Goal: Task Accomplishment & Management: Complete application form

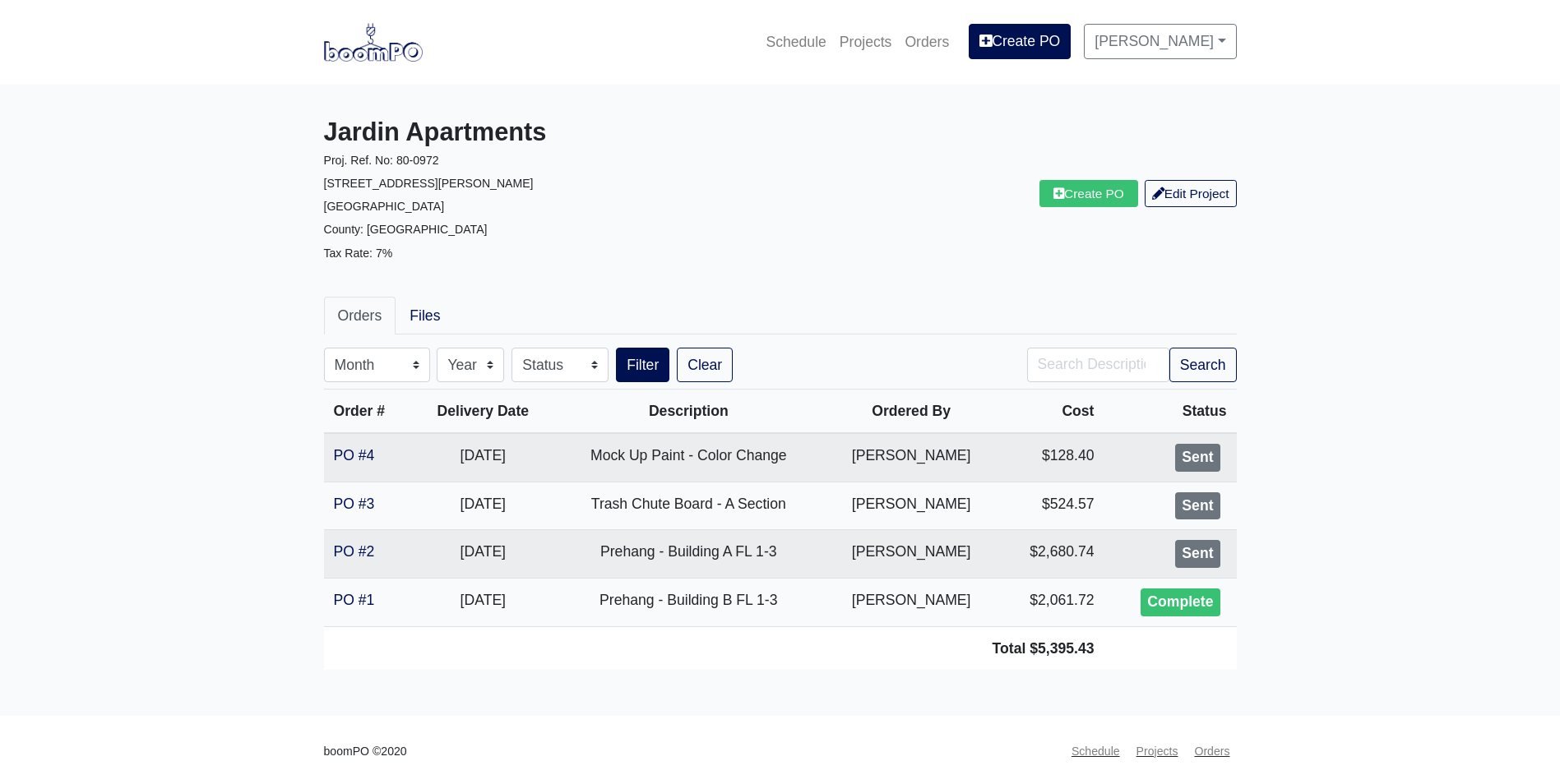
click at [376, 68] on nav "Schedule Projects Orders Create PO Alex Sanchez Settings Profile Log Out" at bounding box center [780, 42] width 1560 height 85
click at [382, 45] on img at bounding box center [373, 42] width 99 height 37
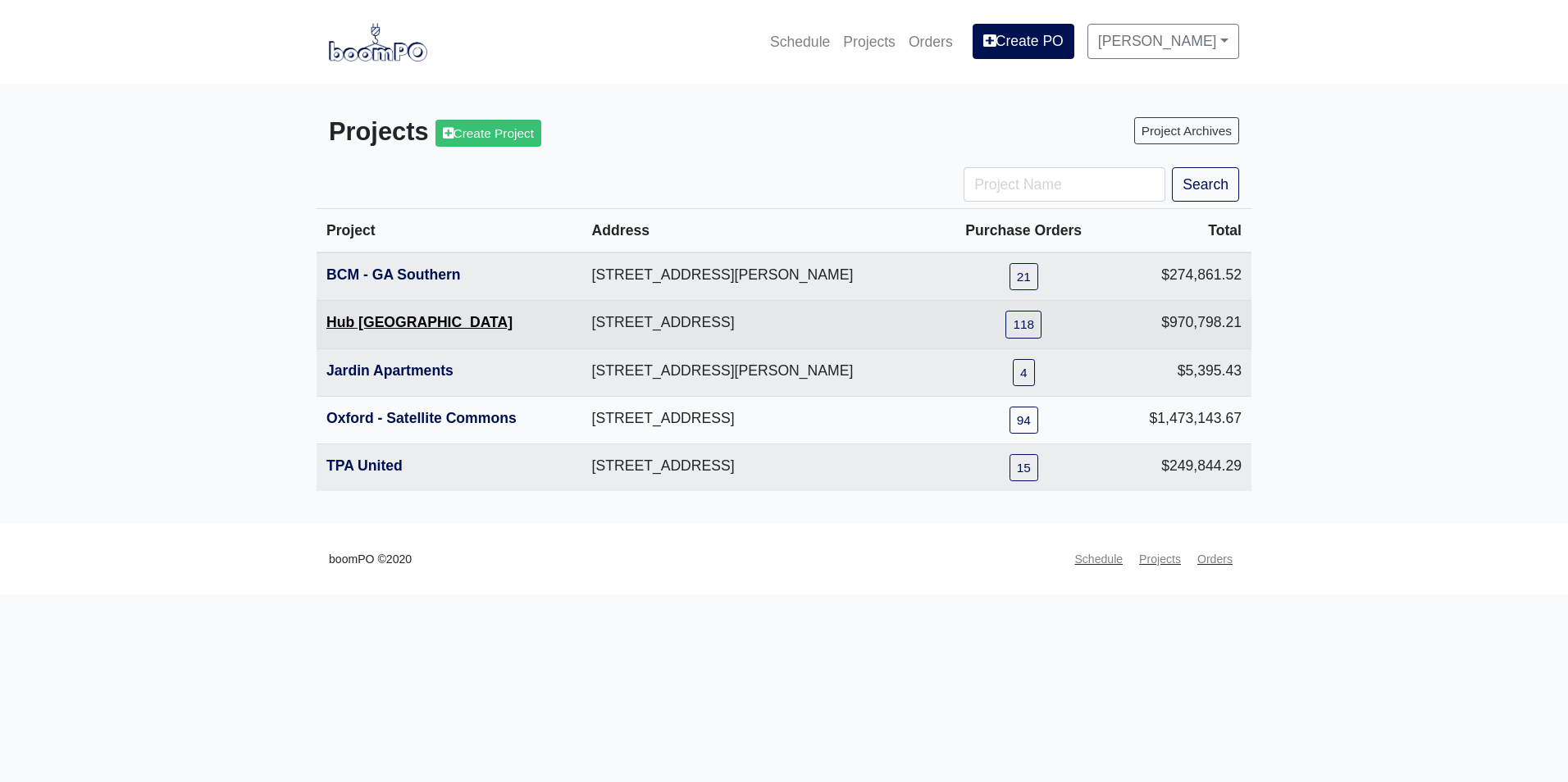
click at [368, 329] on link "Hub Knoxville" at bounding box center [420, 322] width 186 height 16
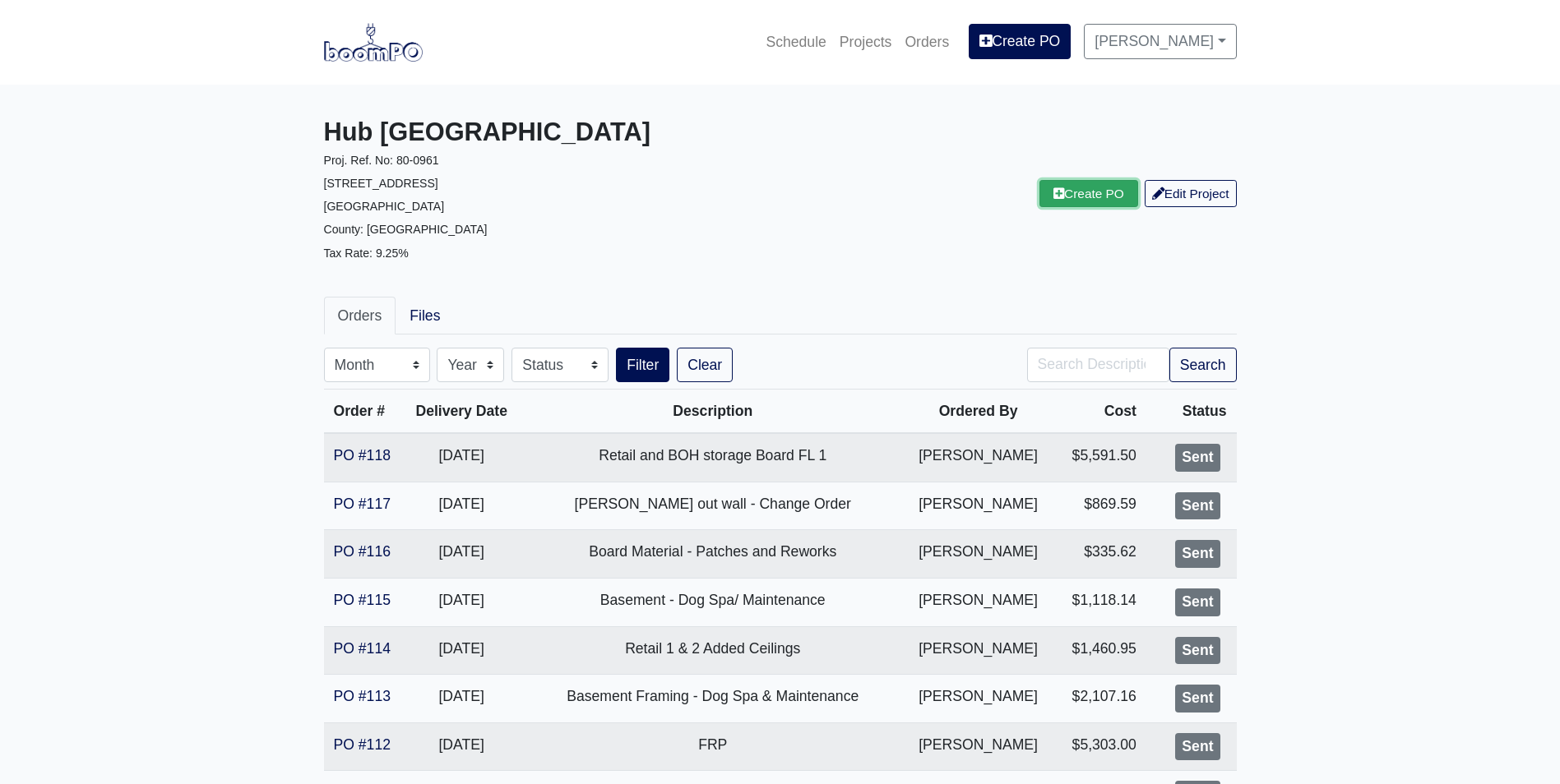
click at [1073, 200] on link "Create PO" at bounding box center [1088, 193] width 99 height 27
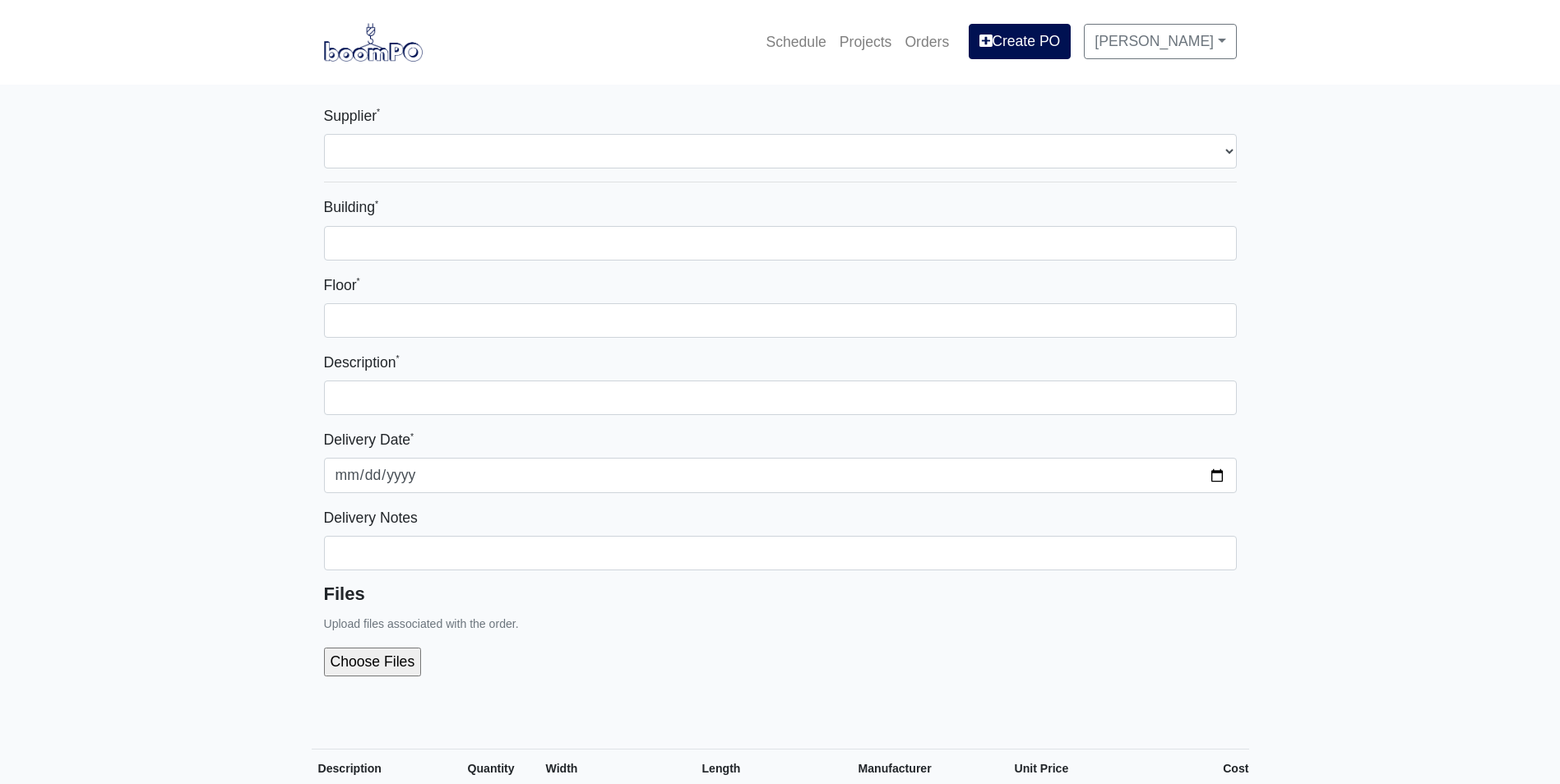
select select
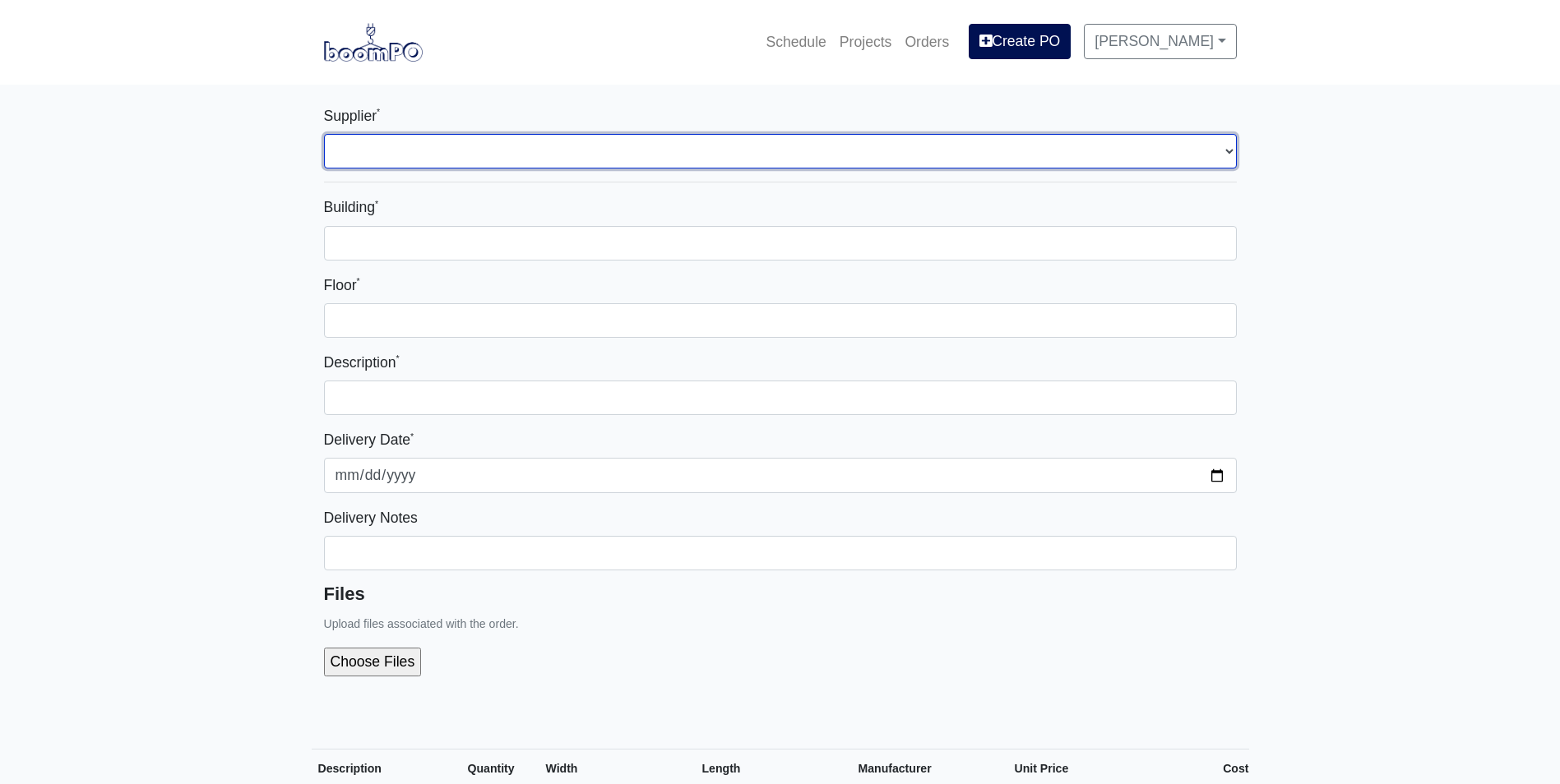
click at [802, 147] on select "Select one... Rew Materials - Nashville, TN Hilti - Atlanta, GA Brand Vaughn Lu…" at bounding box center [780, 151] width 913 height 35
select select "8"
click at [324, 134] on select "Select one... Rew Materials - Nashville, TN Hilti - Atlanta, GA Brand Vaughn Lu…" at bounding box center [780, 151] width 913 height 35
select select
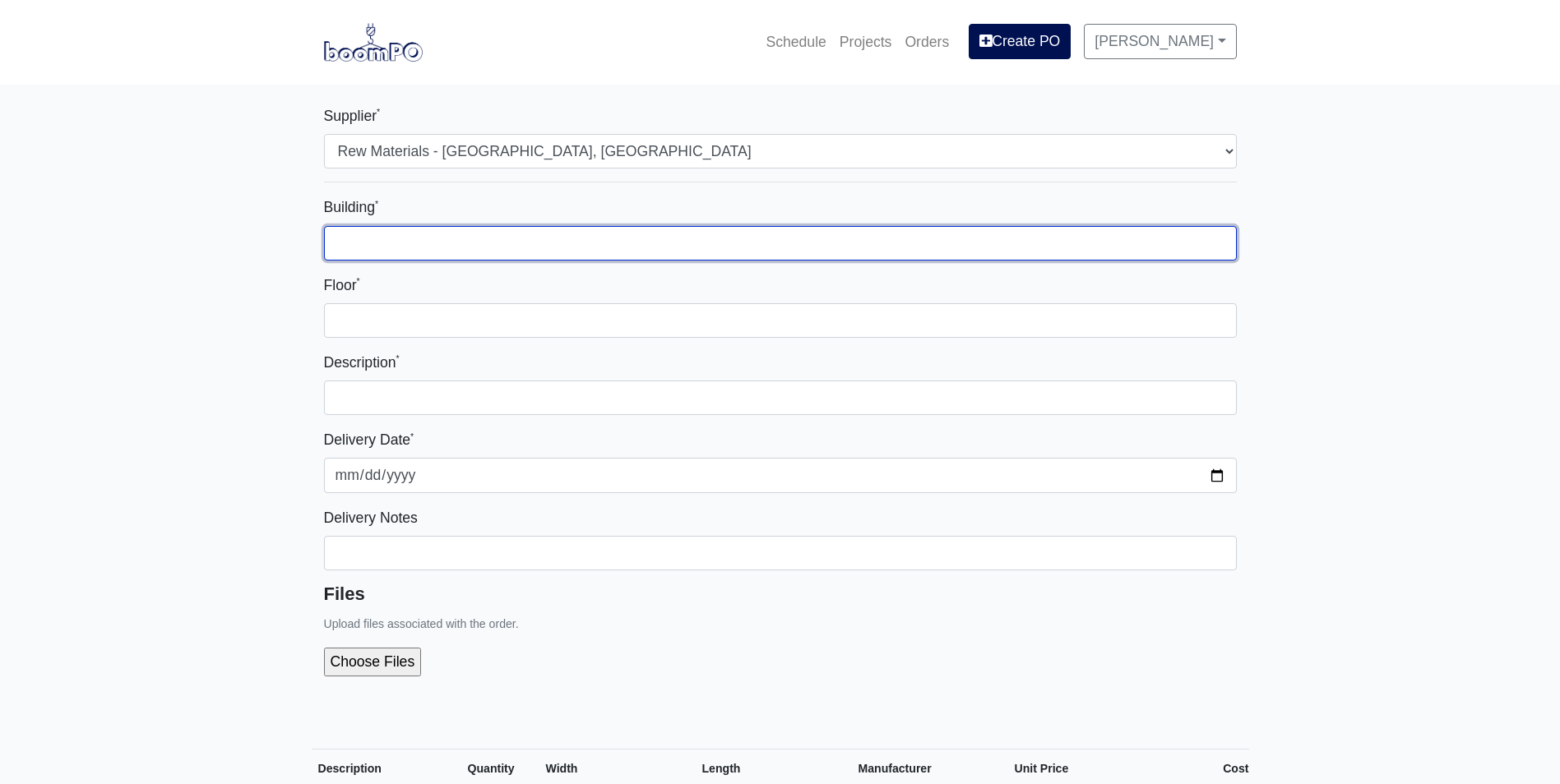
click at [695, 241] on input "Building *" at bounding box center [780, 243] width 913 height 35
type input "1"
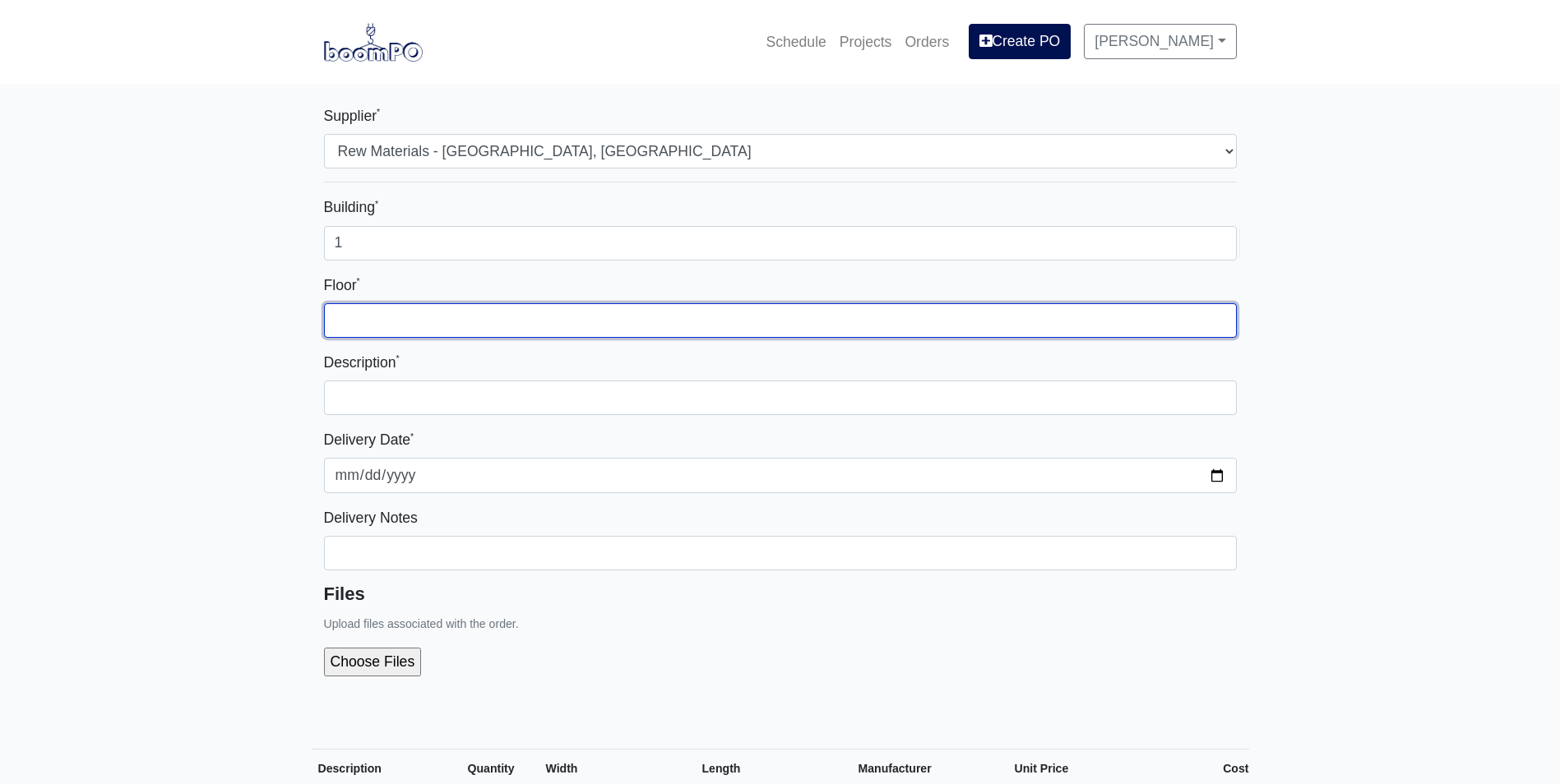
click at [763, 308] on input "Floor *" at bounding box center [780, 320] width 913 height 35
type input "1"
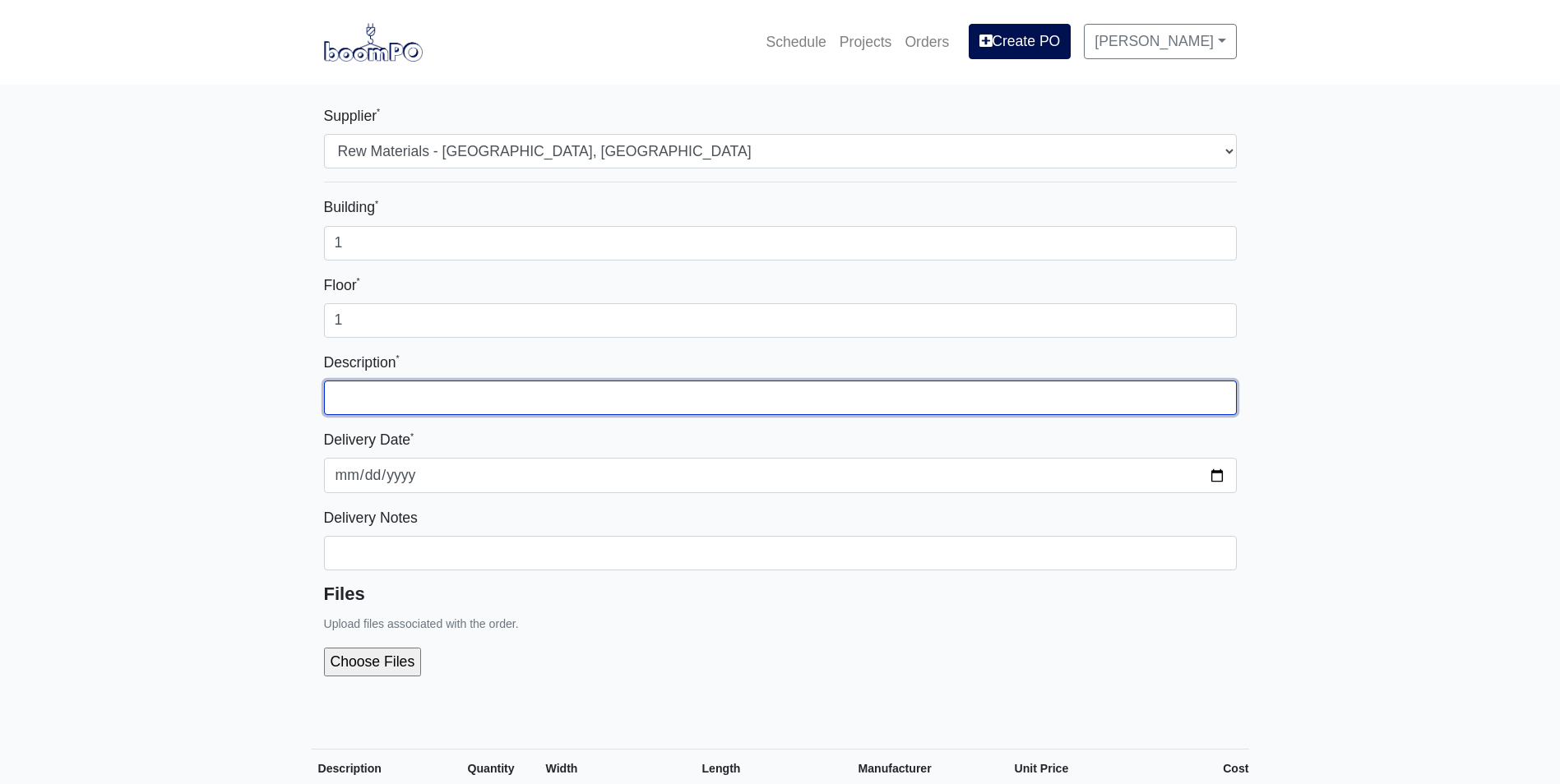
click at [770, 392] on input "text" at bounding box center [780, 398] width 913 height 35
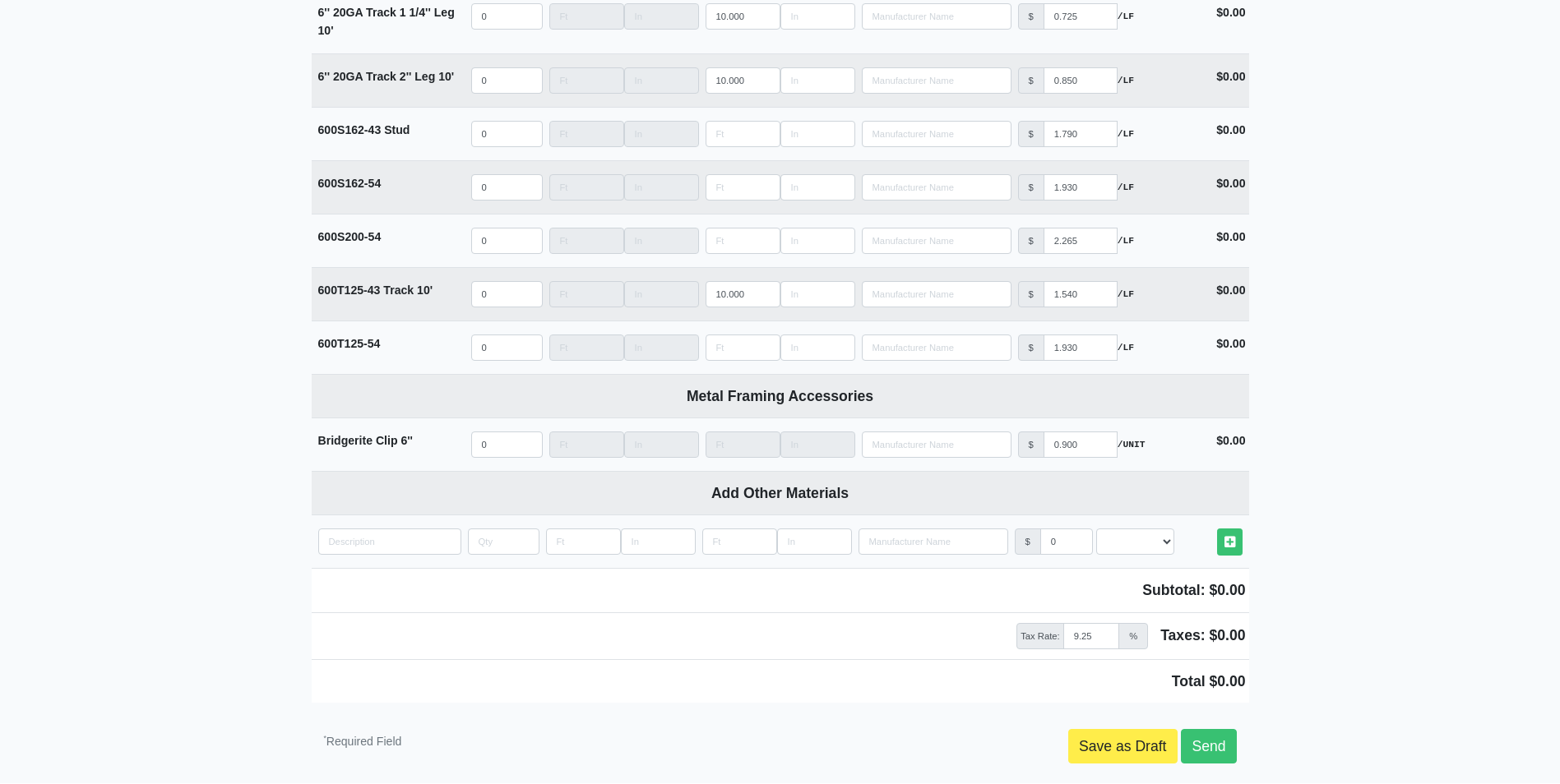
scroll to position [2959, 0]
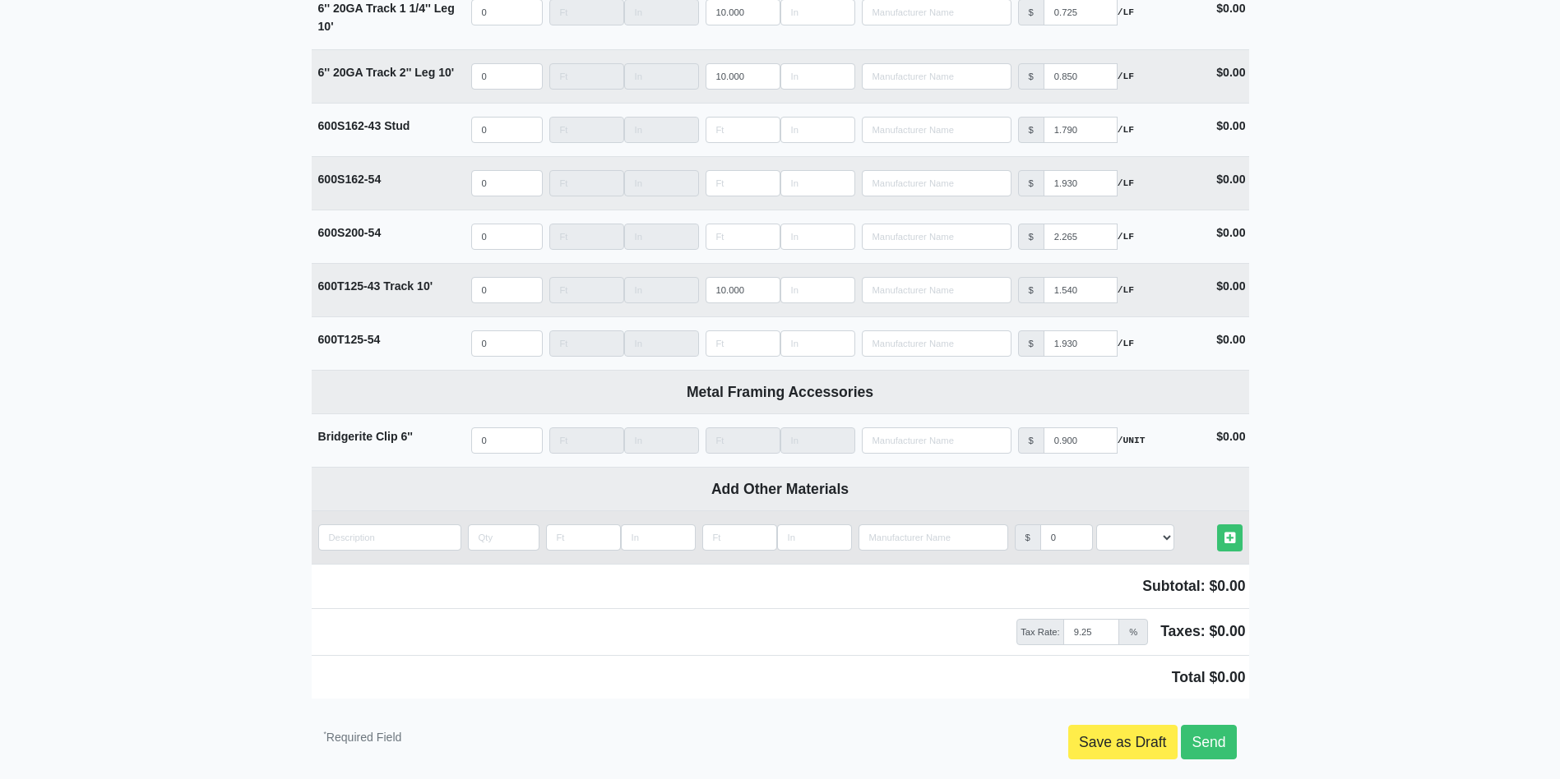
type input "Horizontal Grease Shaft"
click at [339, 551] on input "quantity" at bounding box center [389, 537] width 143 height 27
type input "S"
select select
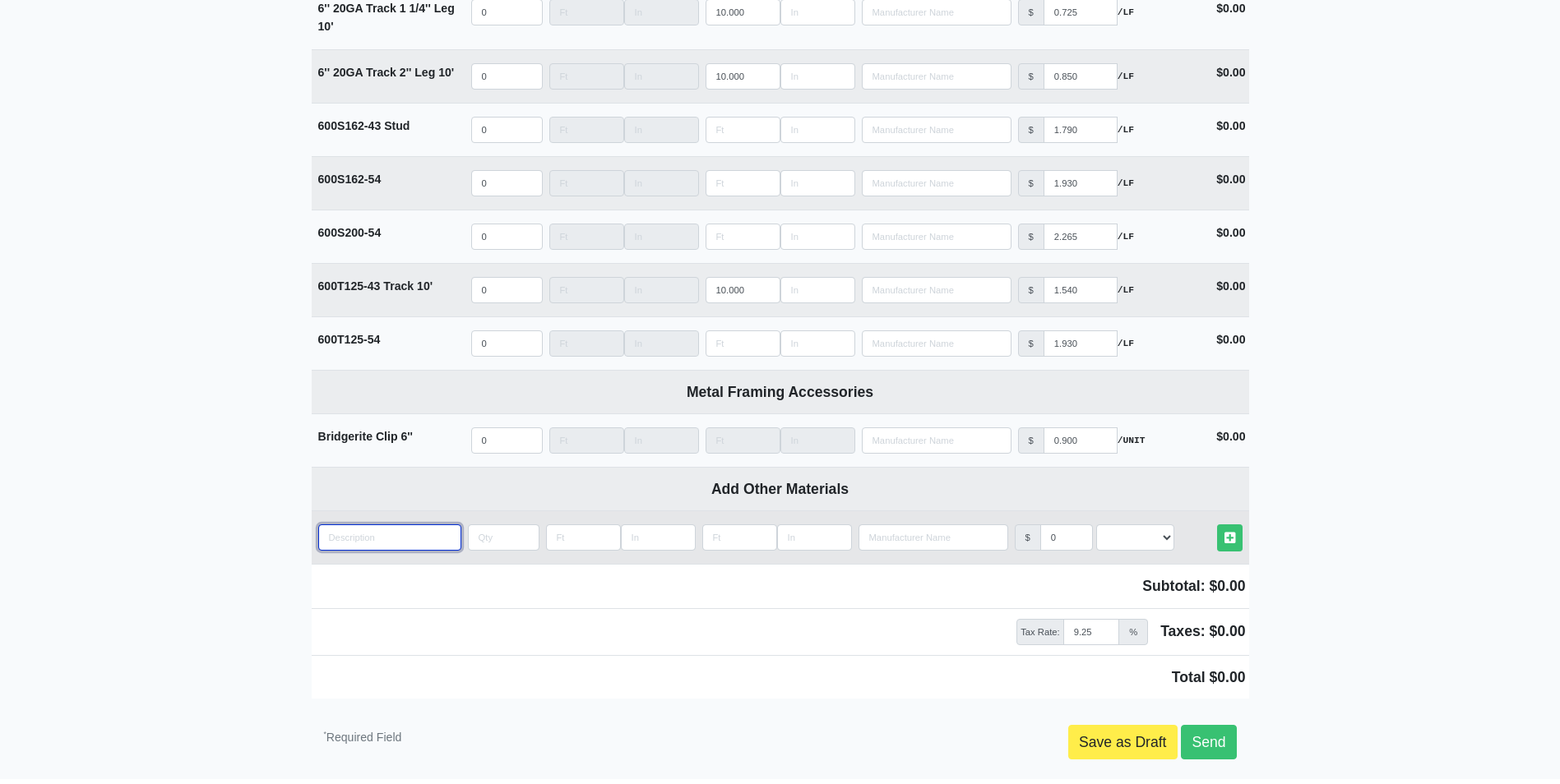
type input "C"
select select
type input "CH"
select select
type input "CH"
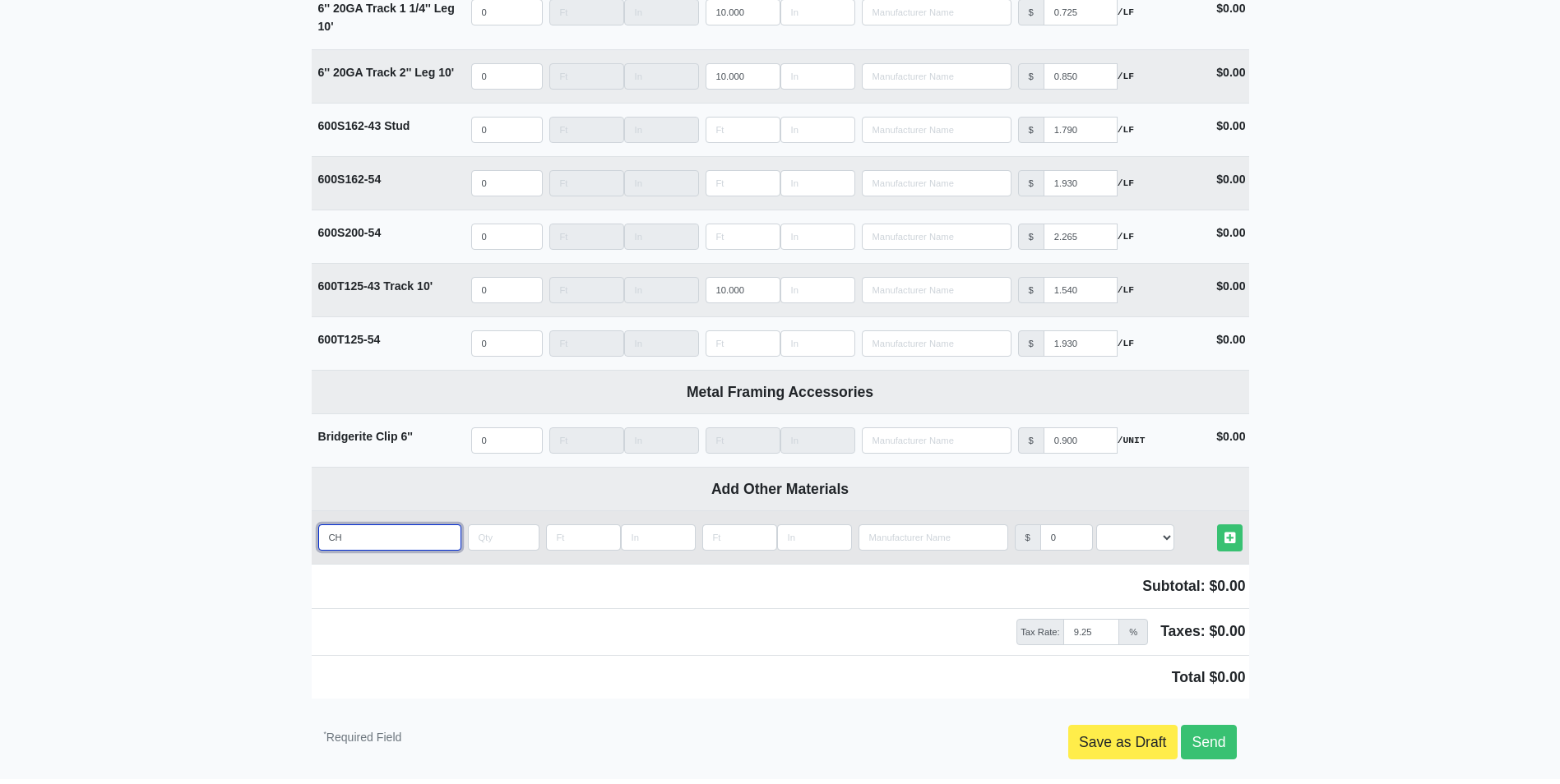
select select
type input "CH S"
select select
type input "CH St"
select select
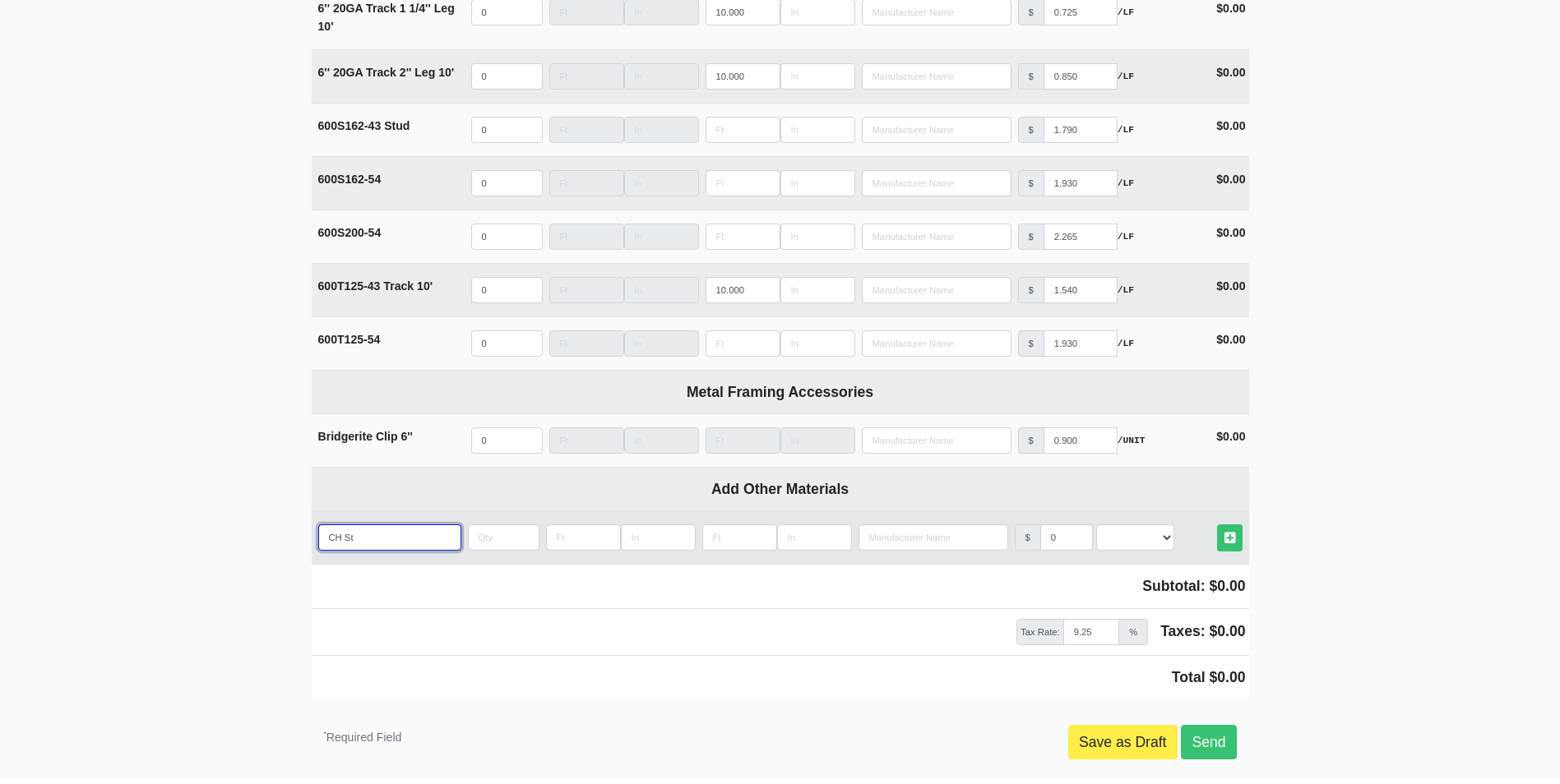
type input "CH Stu"
select select
type input "CH Stud"
select select
type input "CH Studs"
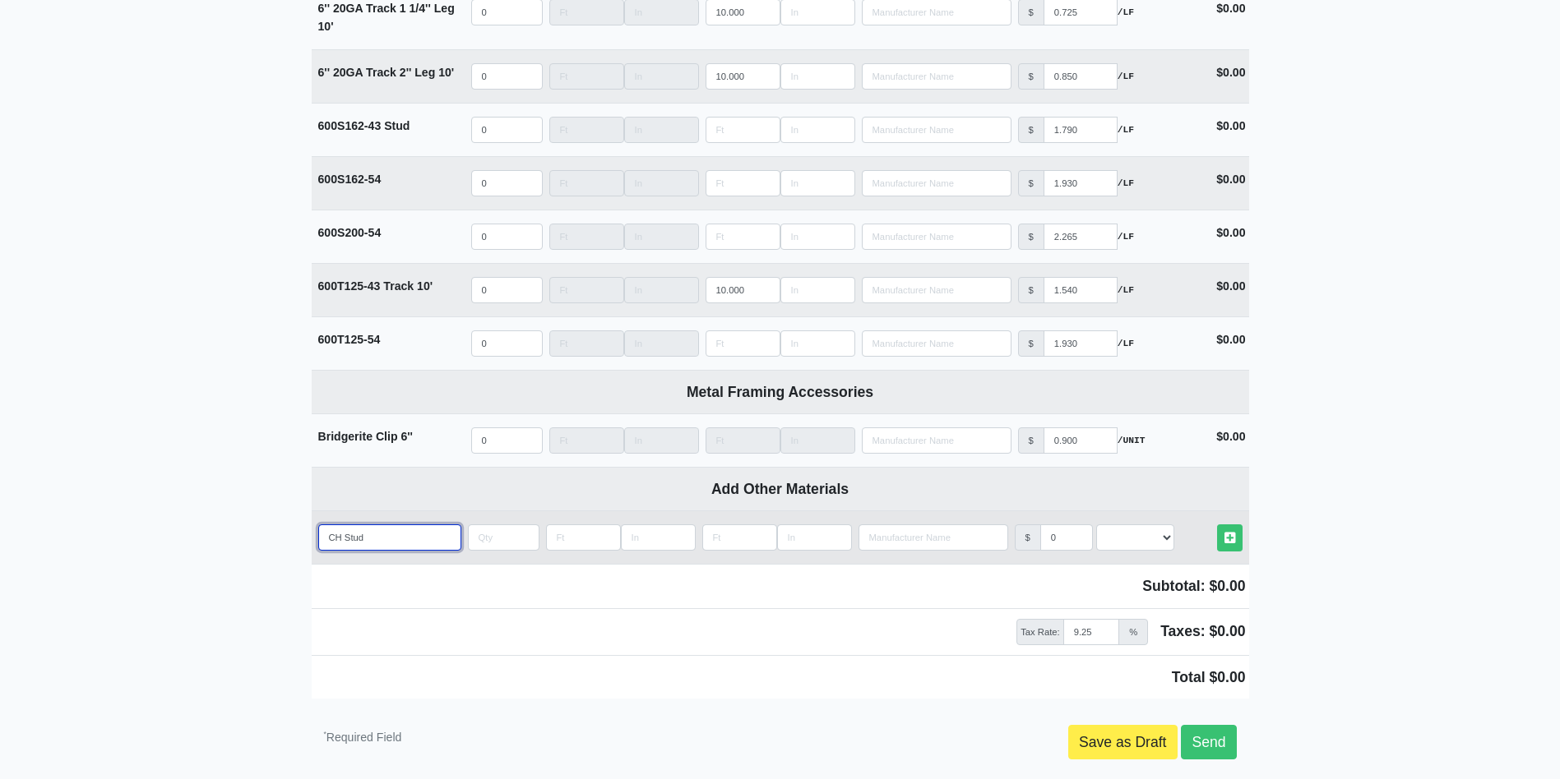
select select
type input "CH Studs"
type input "1"
select select
type input "12"
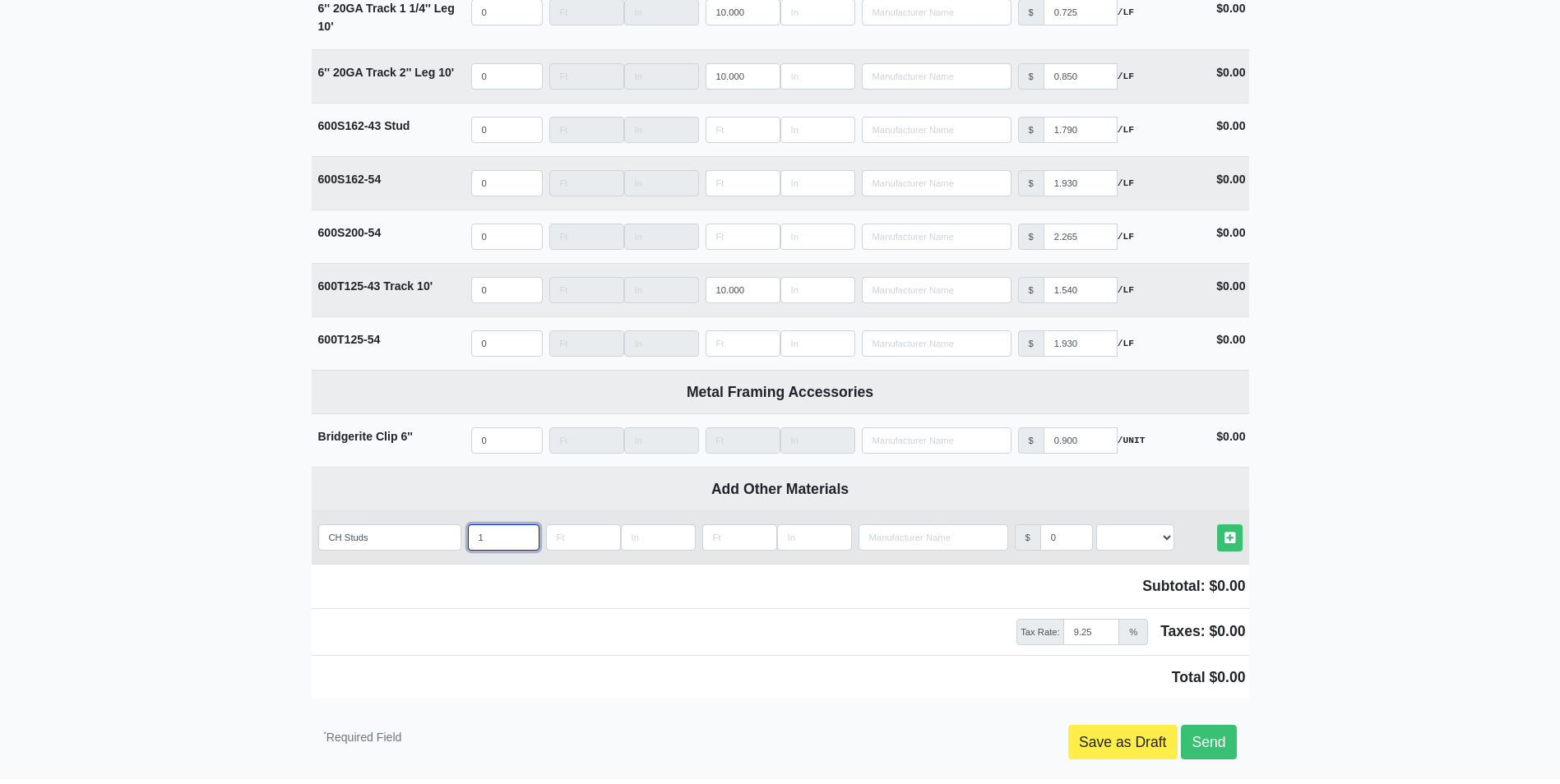
select select
type input "12"
type input "1"
select select
type input "10"
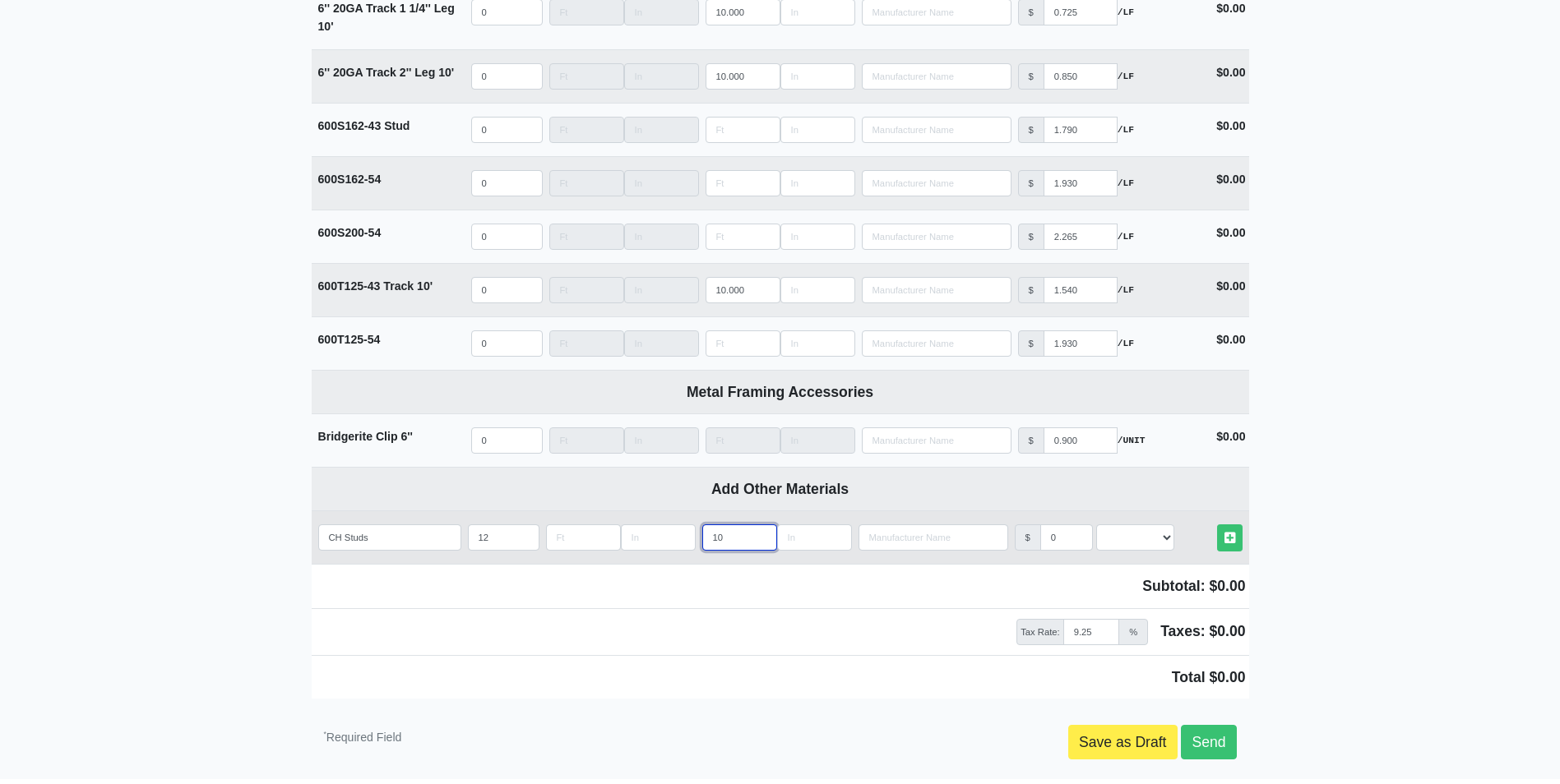
select select
type input "10"
type input "1"
select select
type input "1"
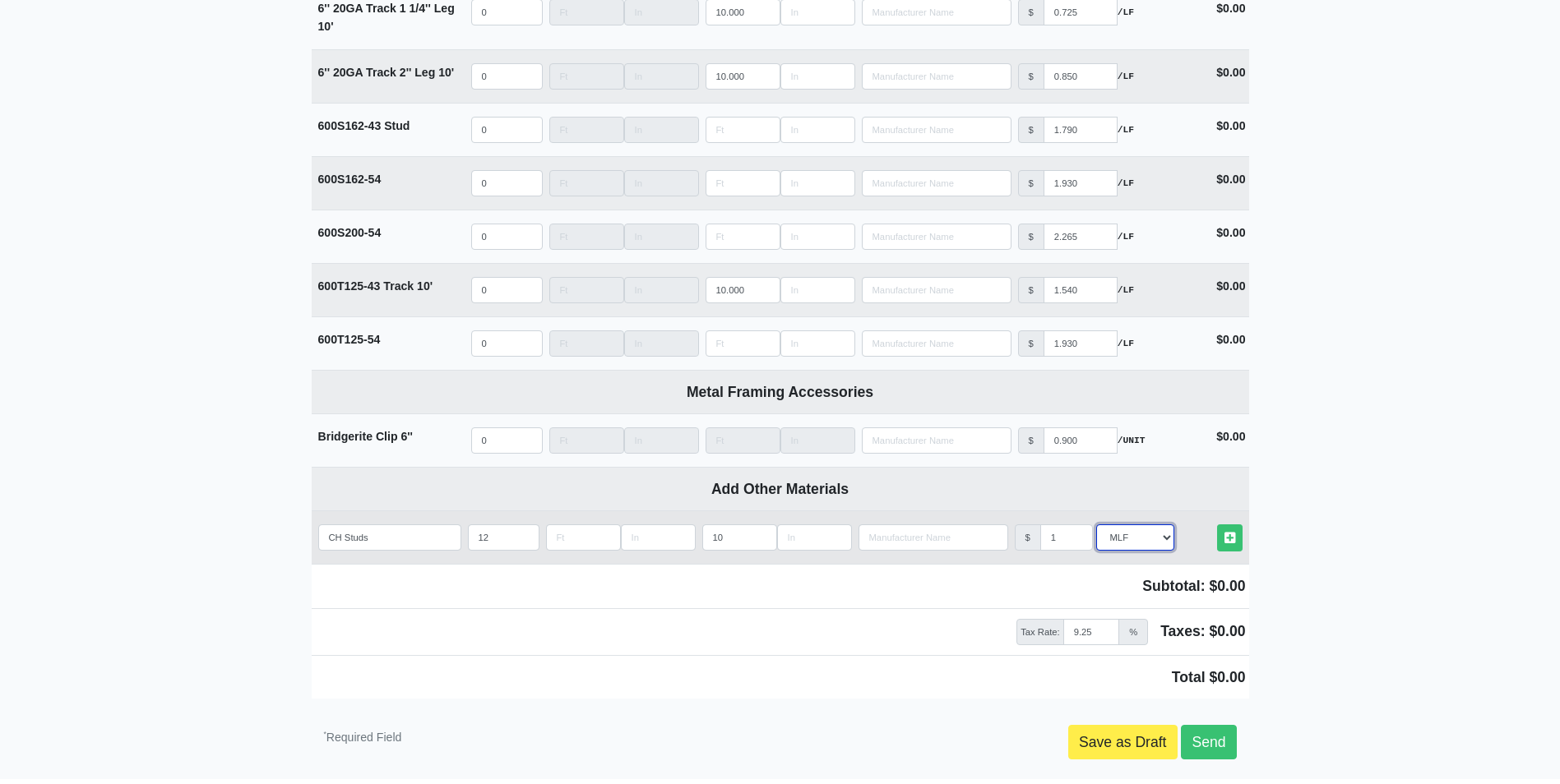
select select "1"
click at [1217, 524] on link "Other Materials" at bounding box center [1230, 537] width 26 height 27
select select
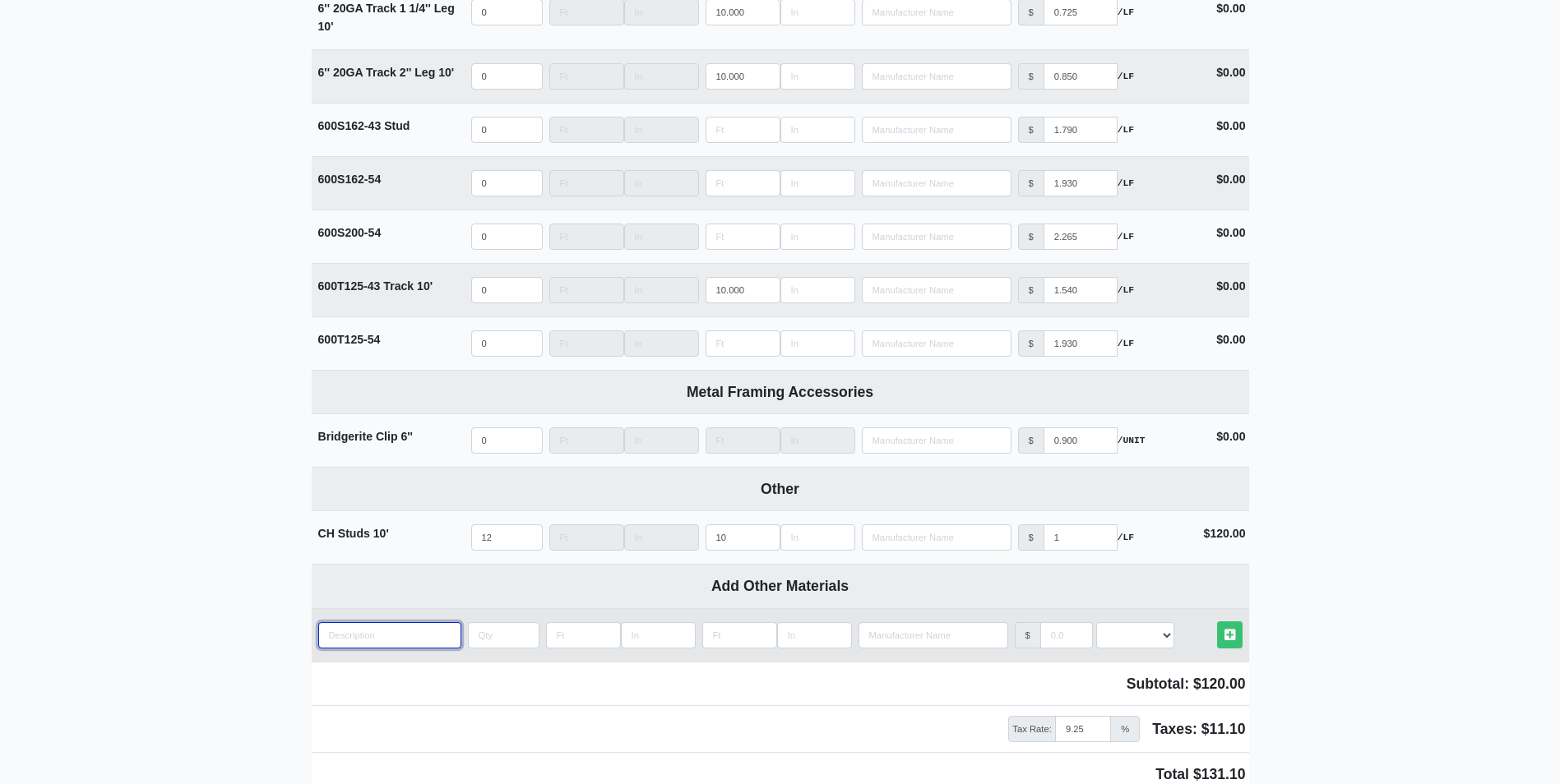
click at [376, 638] on input "quantity" at bounding box center [389, 635] width 143 height 27
type input "C"
select select
type input "CH"
select select
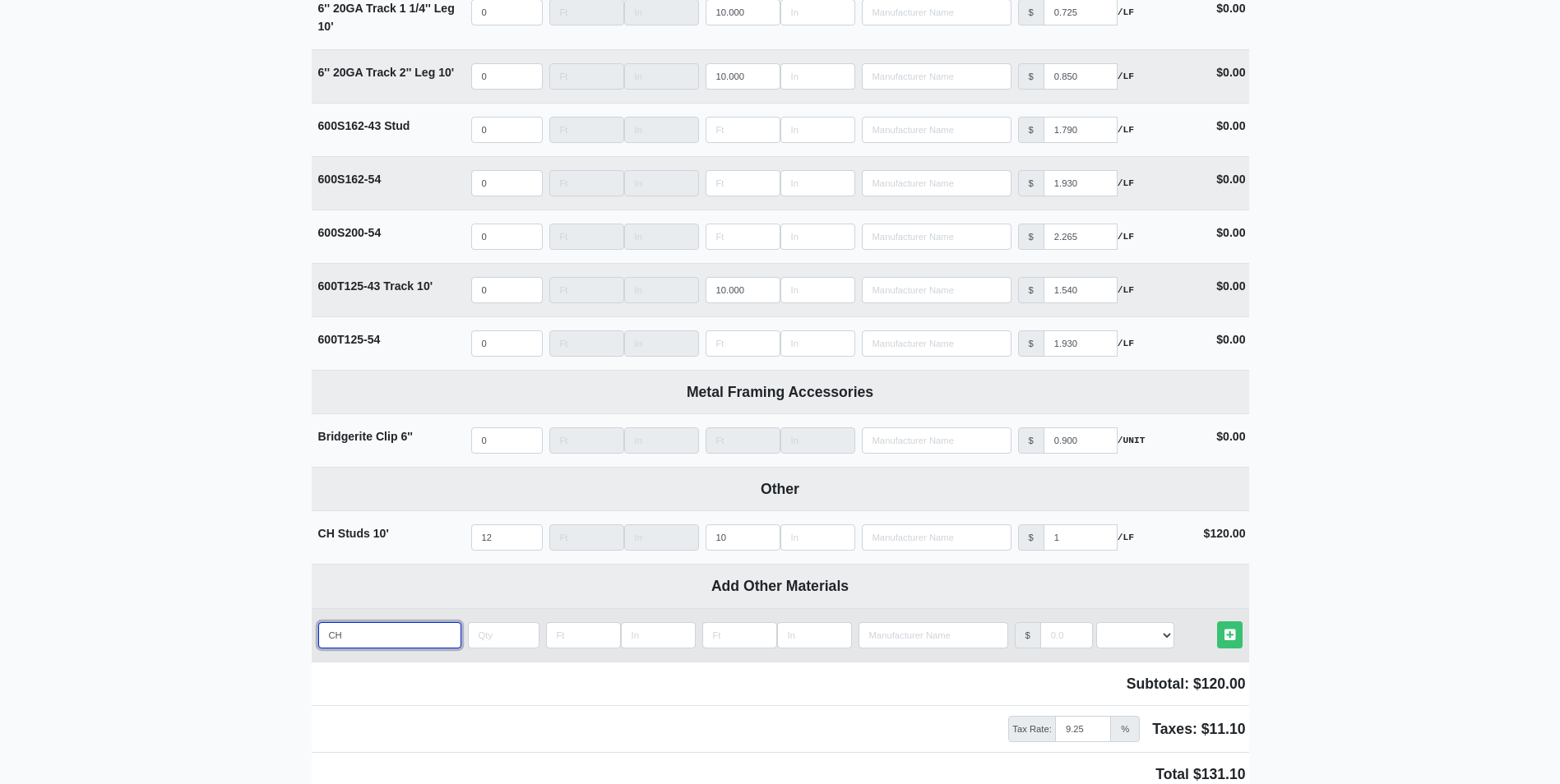
type input "CH"
select select
type input "CH T"
select select
type input "CH Tr"
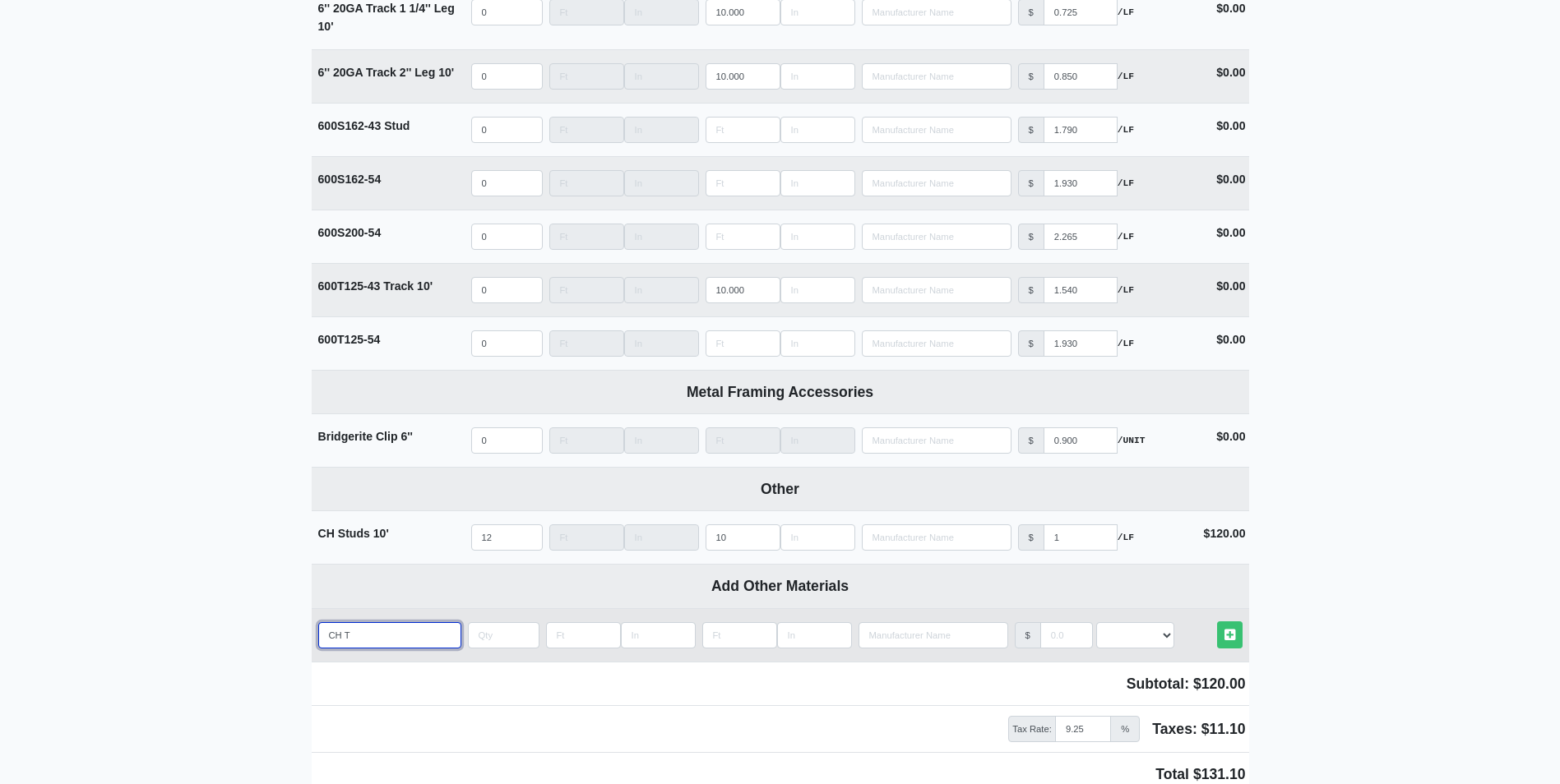
select select
type input "CH Tra"
select select
type input "CH Trac"
select select
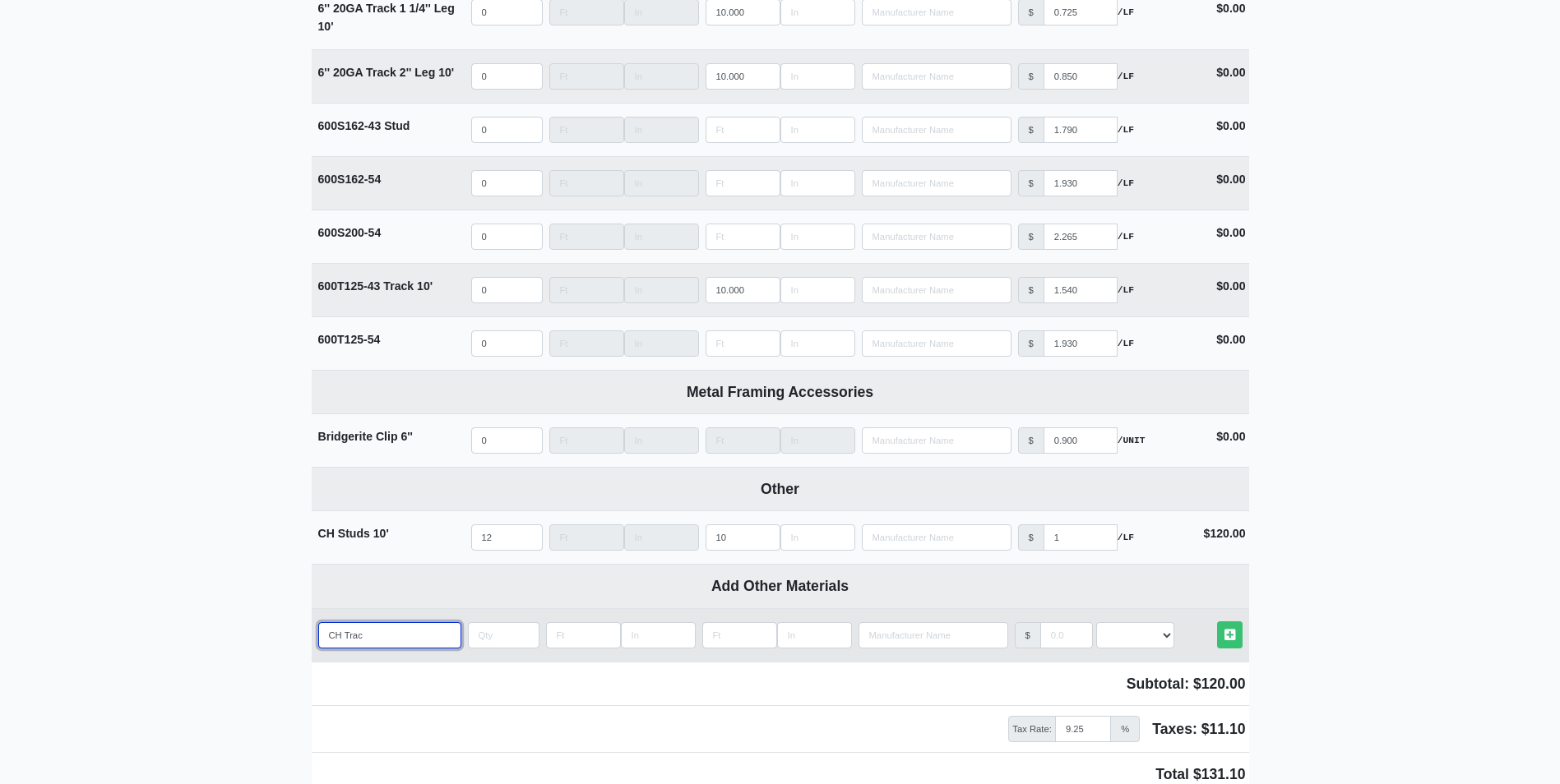
type input "CH Track"
select select
type input "CH Track"
select select
type input "CH Track"
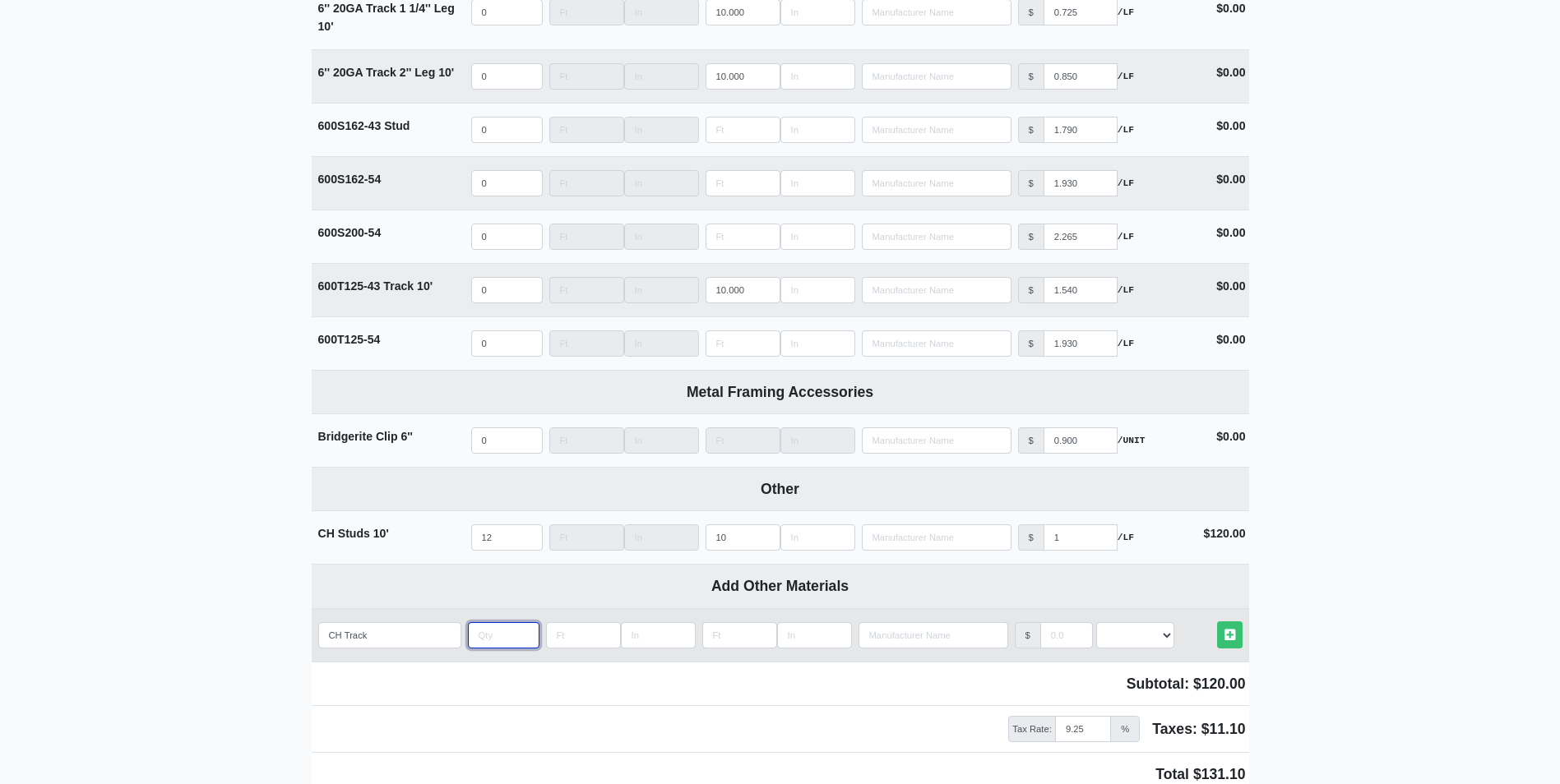
type input "8"
select select
type input "8"
type input "1"
select select
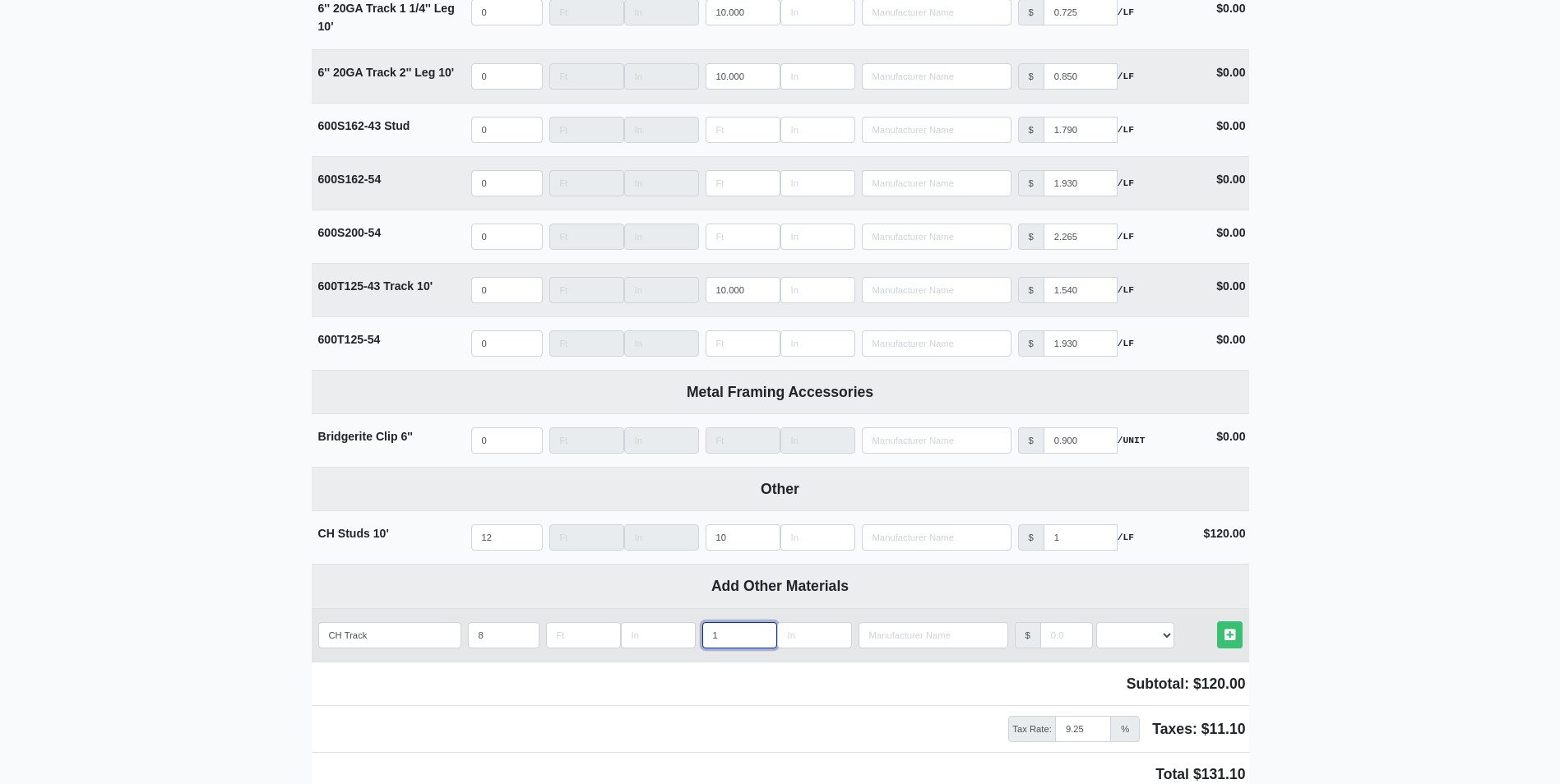
type input "10"
select select
type input "10"
type input "1"
select select
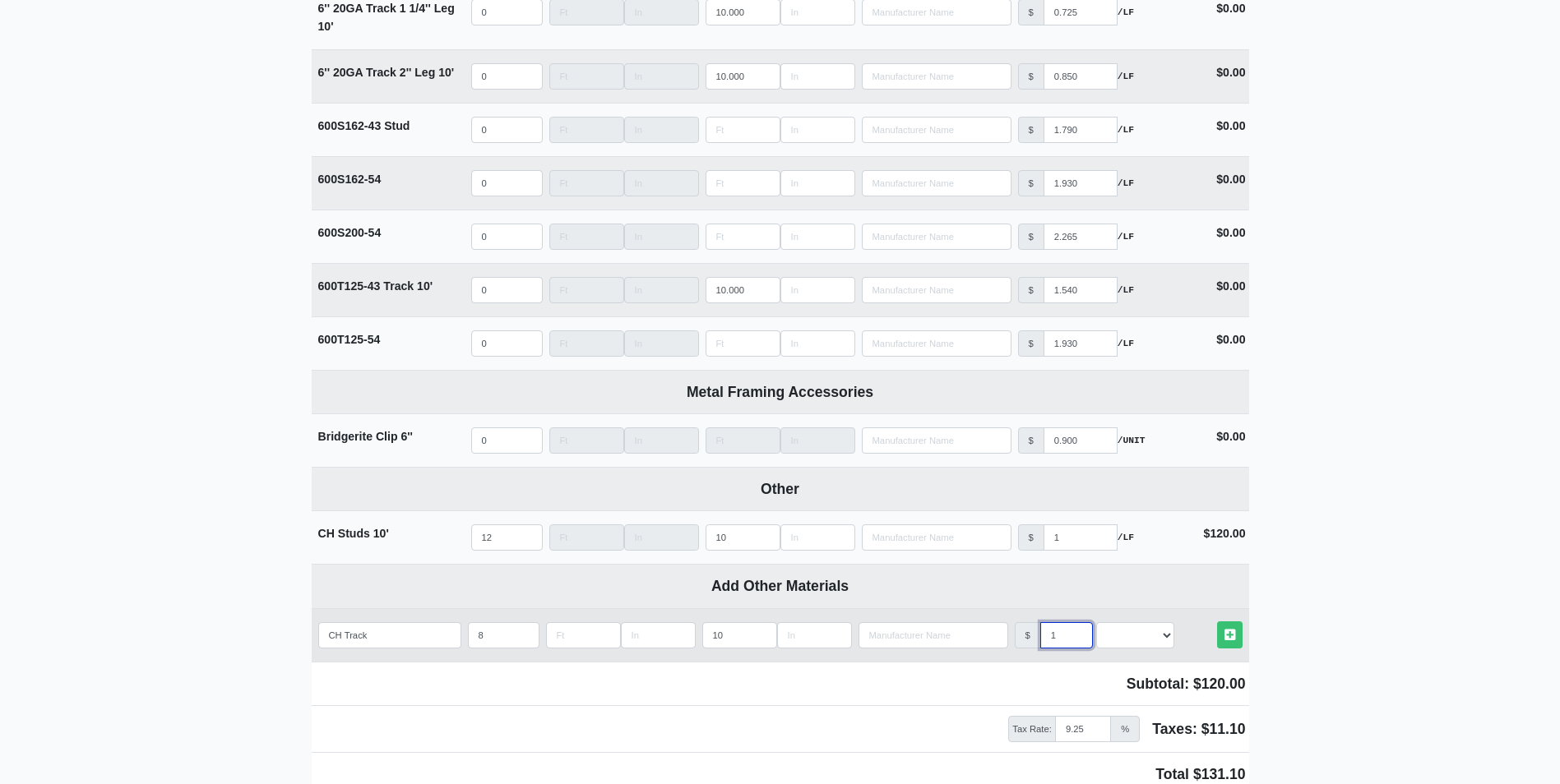
type input "1"
select select "1"
click at [1217, 621] on link "Other Materials" at bounding box center [1230, 634] width 26 height 27
select select
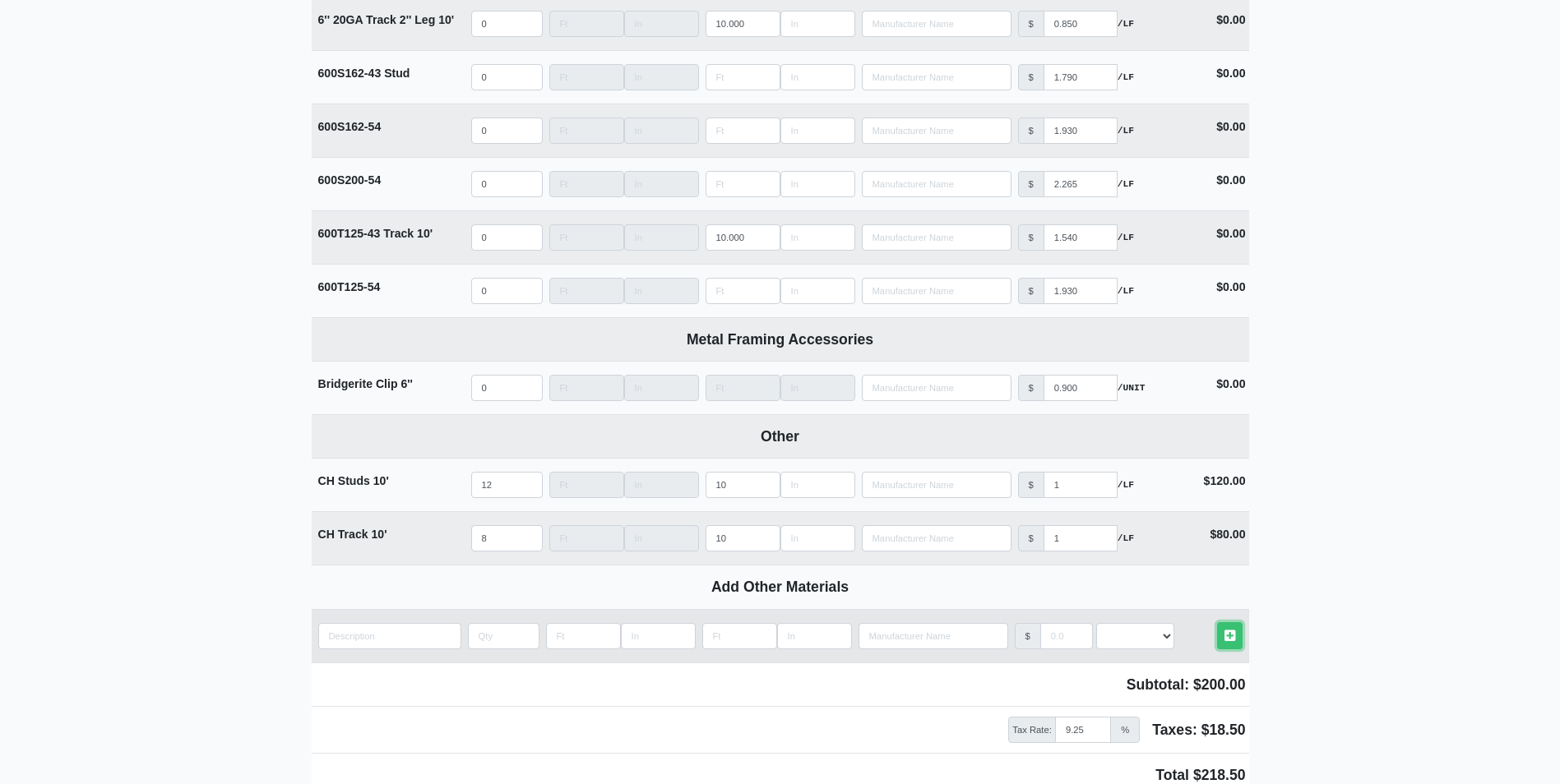
scroll to position [3041, 0]
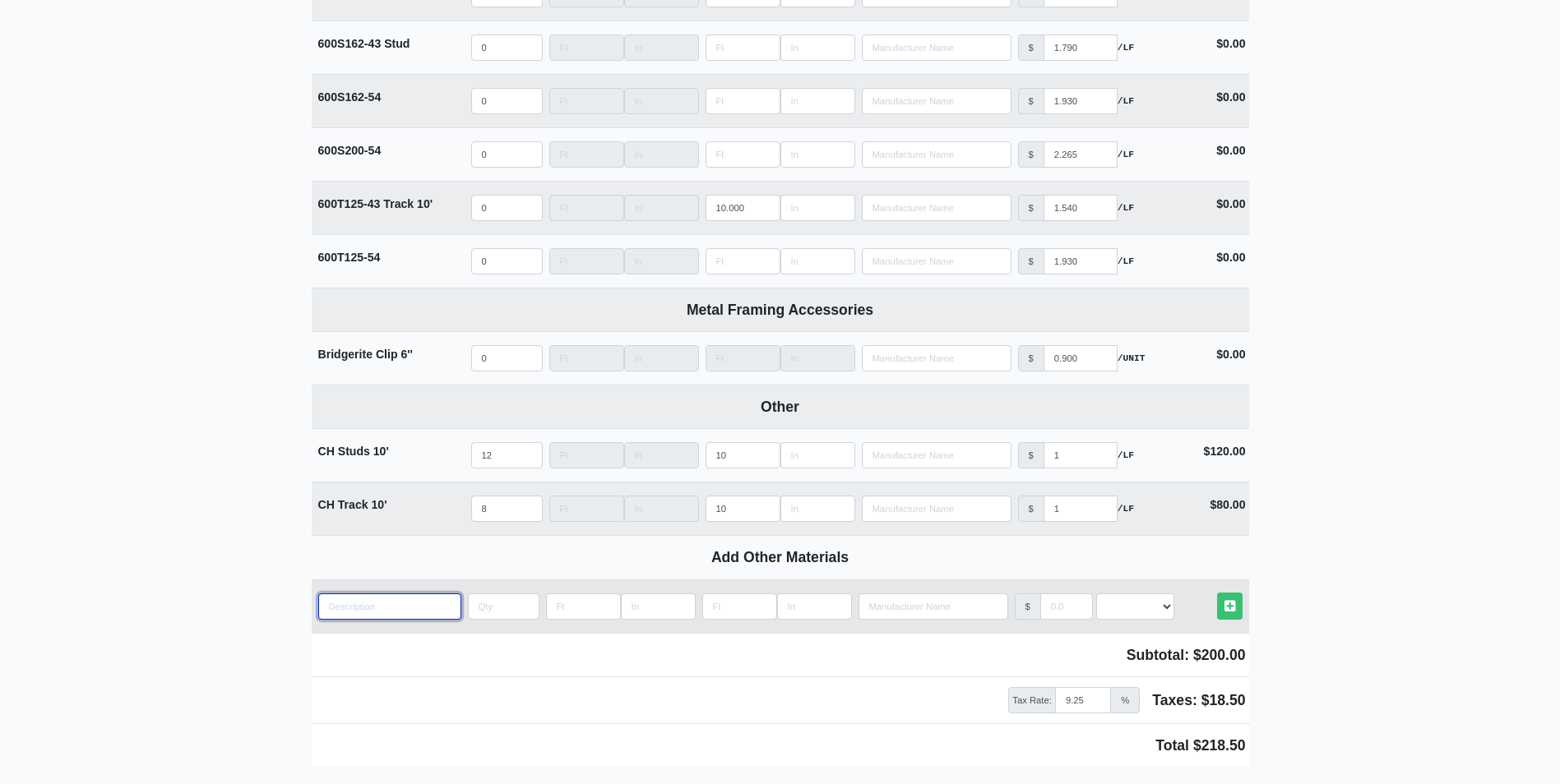
click at [390, 610] on input "quantity" at bounding box center [389, 607] width 143 height 27
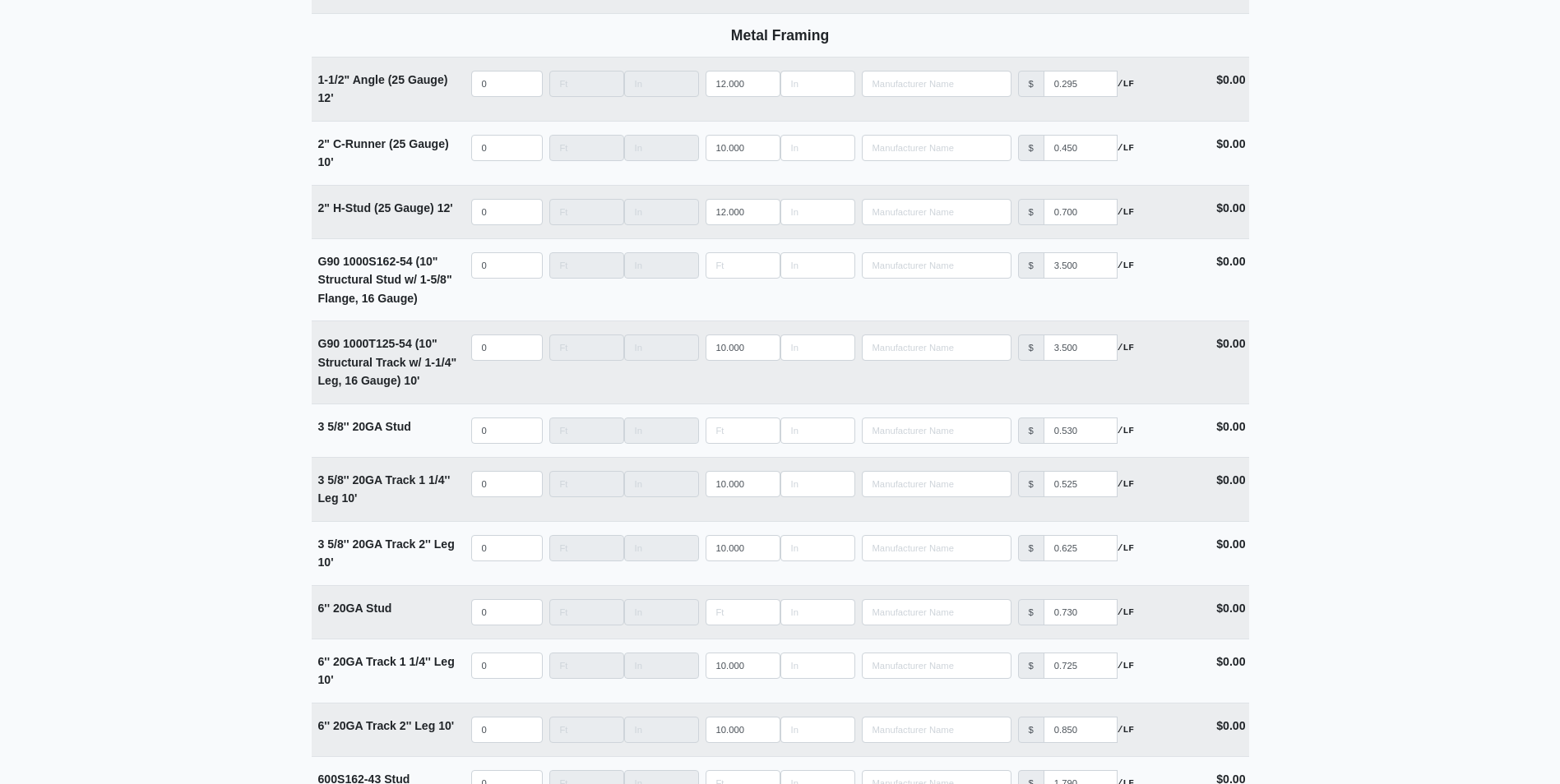
scroll to position [2301, 0]
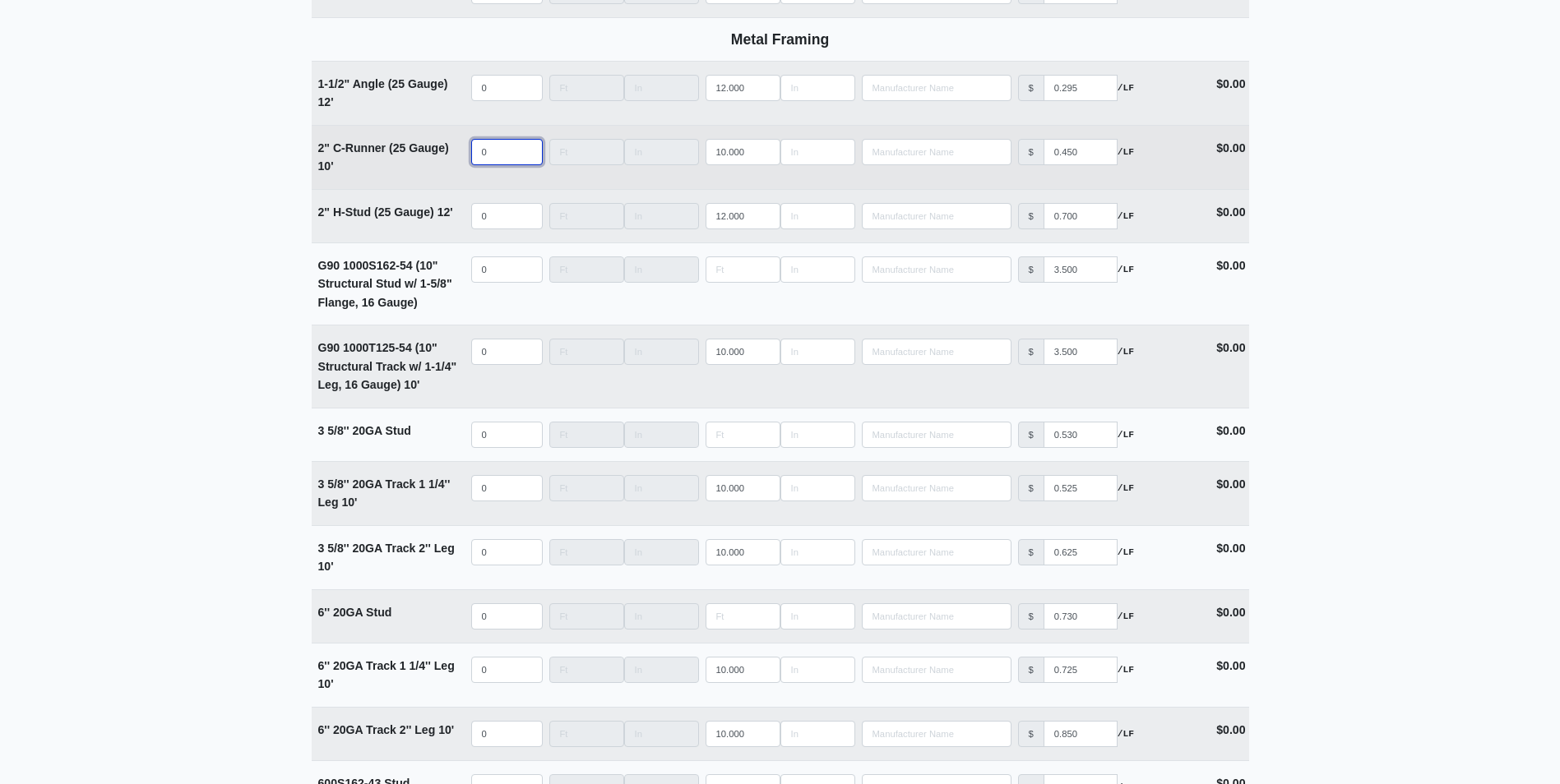
select select
click at [508, 159] on input "quantity" at bounding box center [507, 152] width 71 height 27
type input "2"
select select
type input "20"
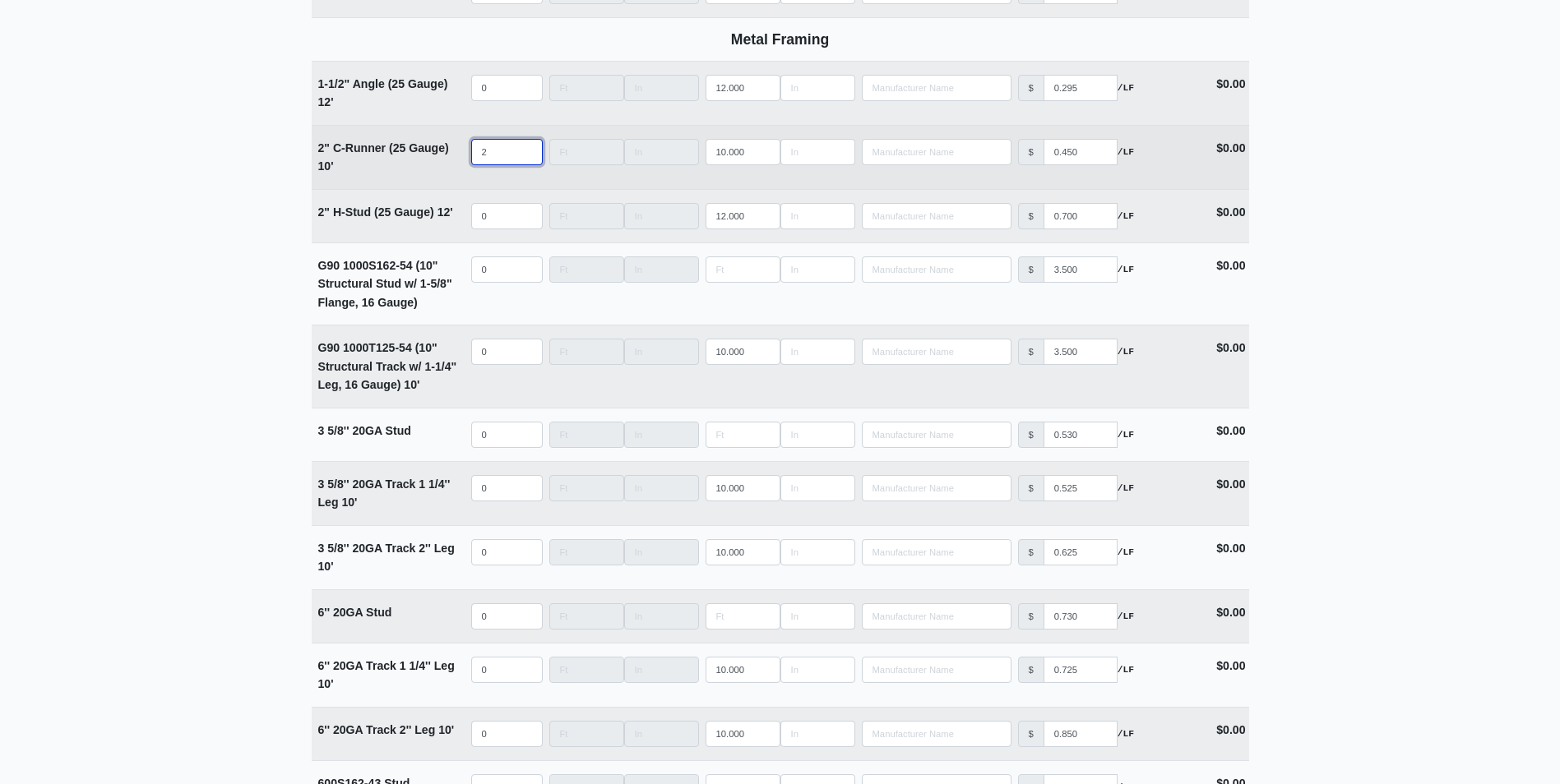
select select
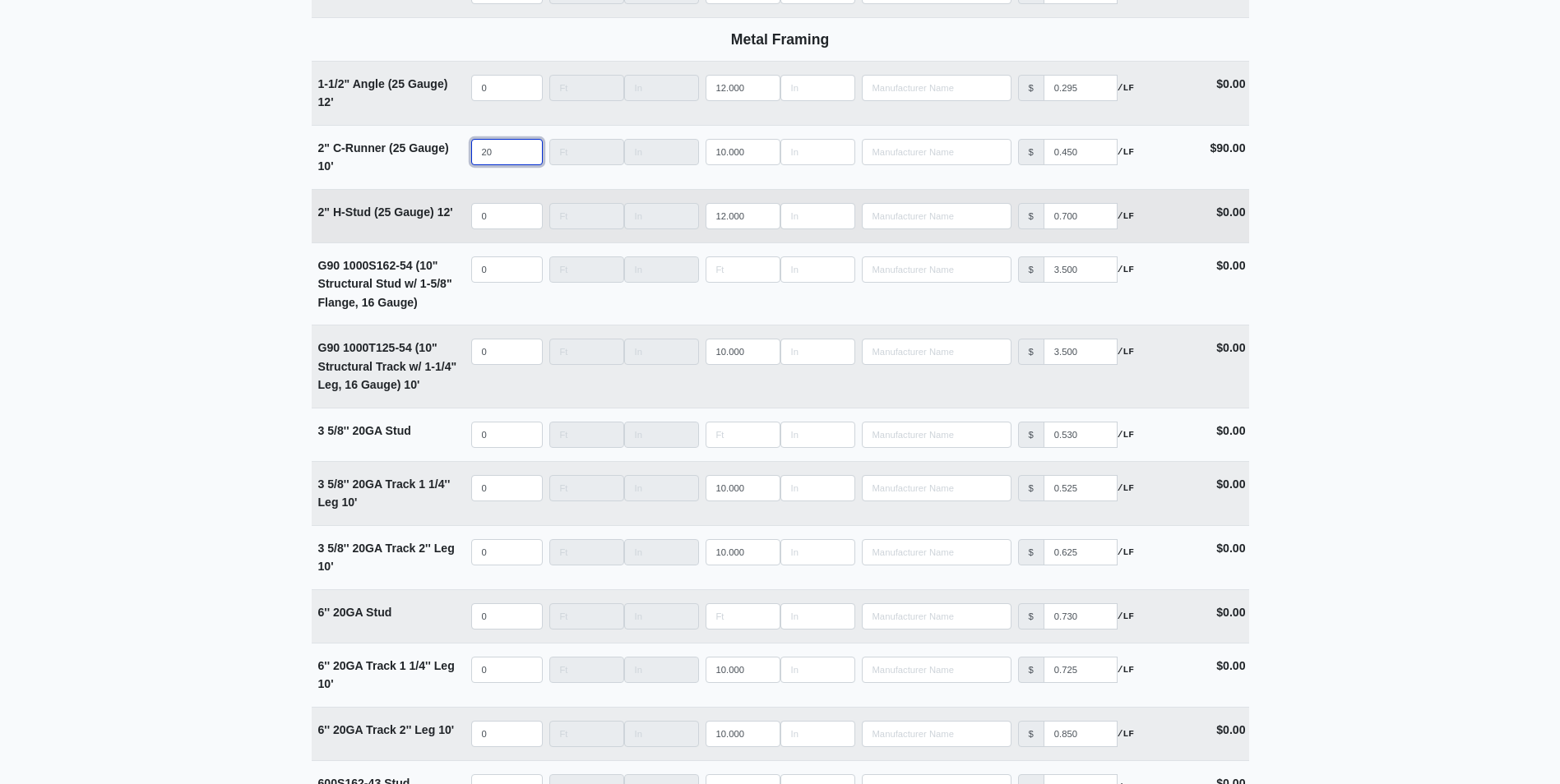
type input "20"
select select
click at [510, 215] on input "quantity" at bounding box center [507, 216] width 71 height 27
type input "2"
select select
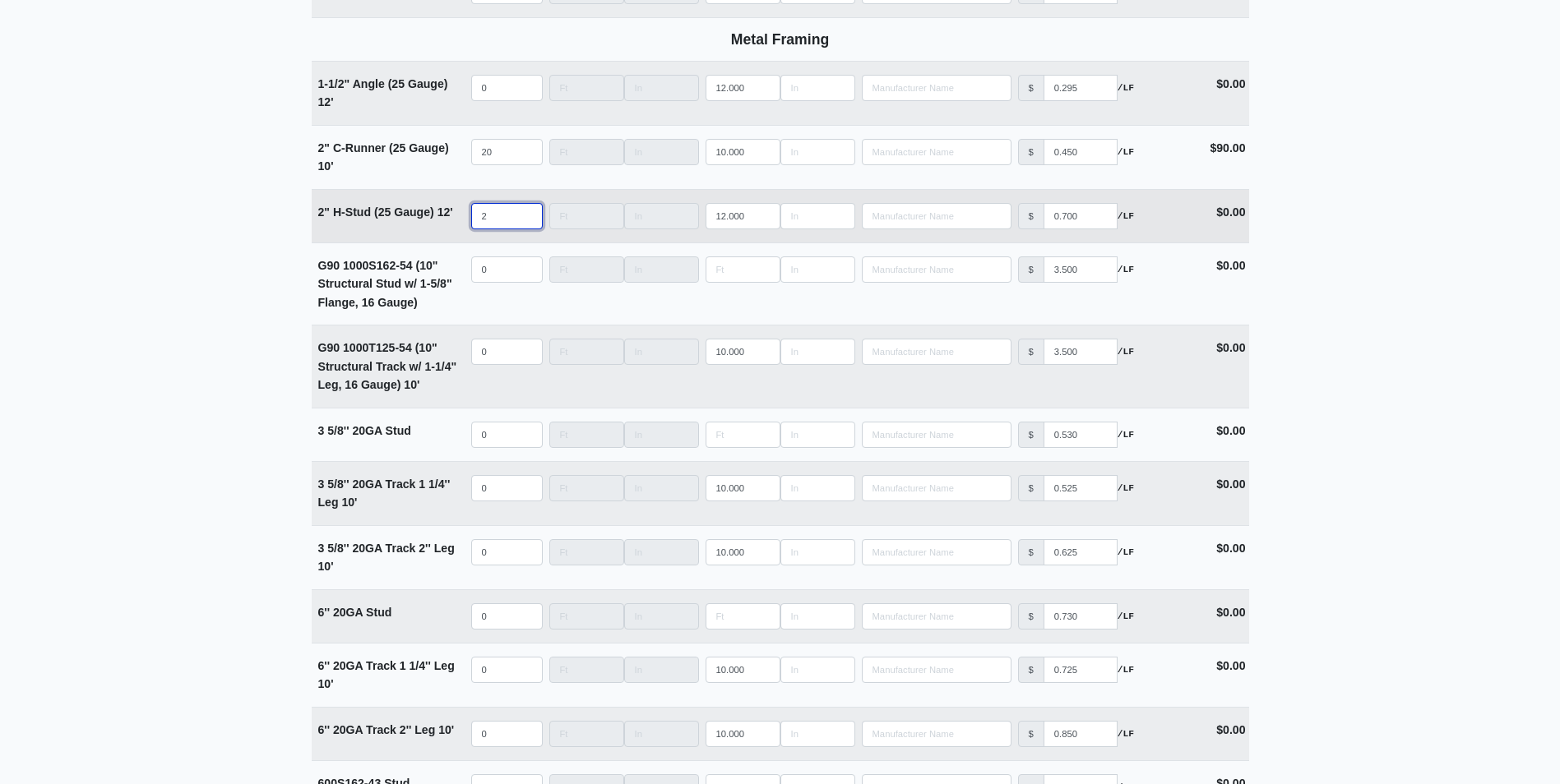
type input "20"
select select
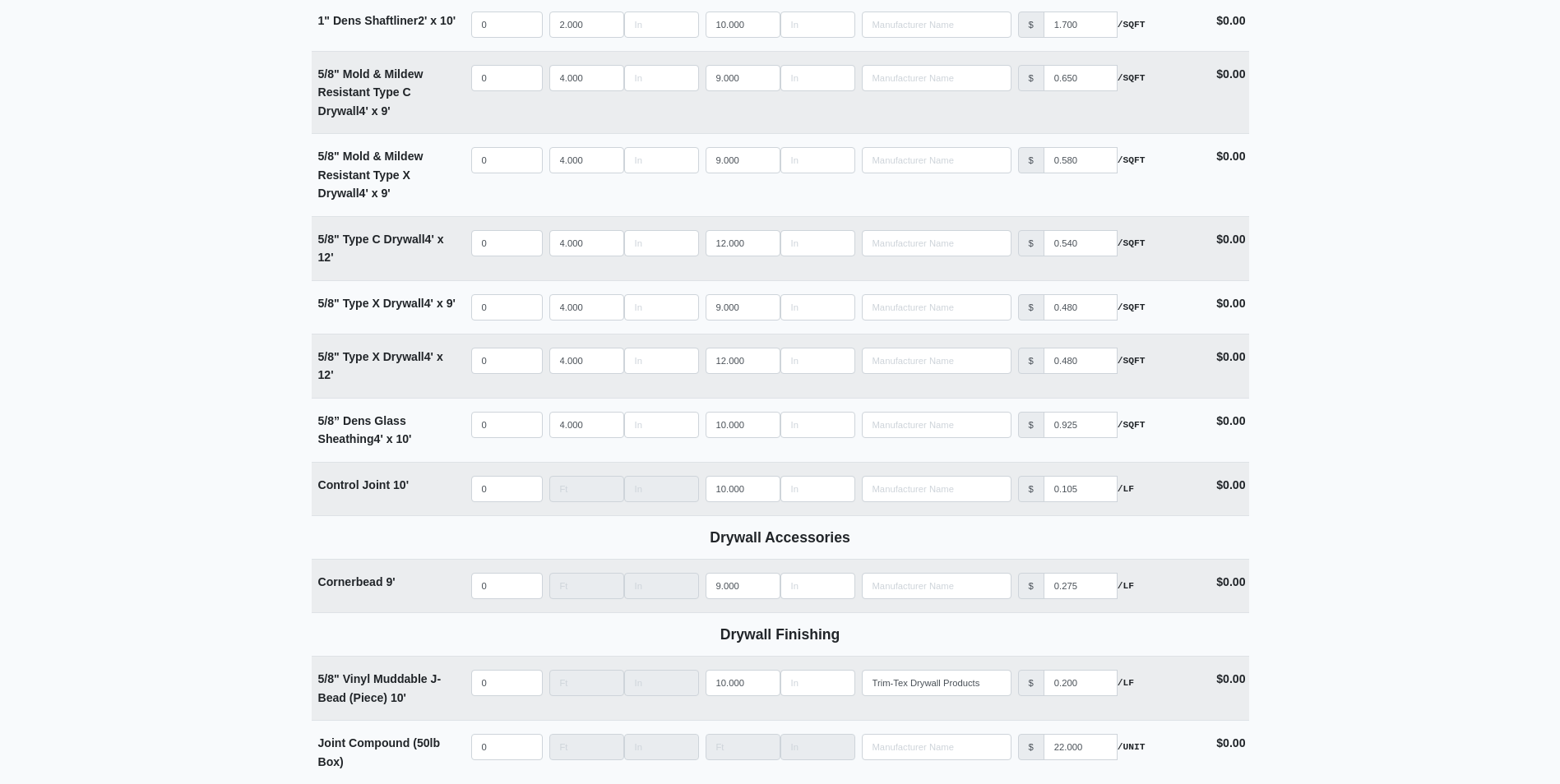
scroll to position [1151, 0]
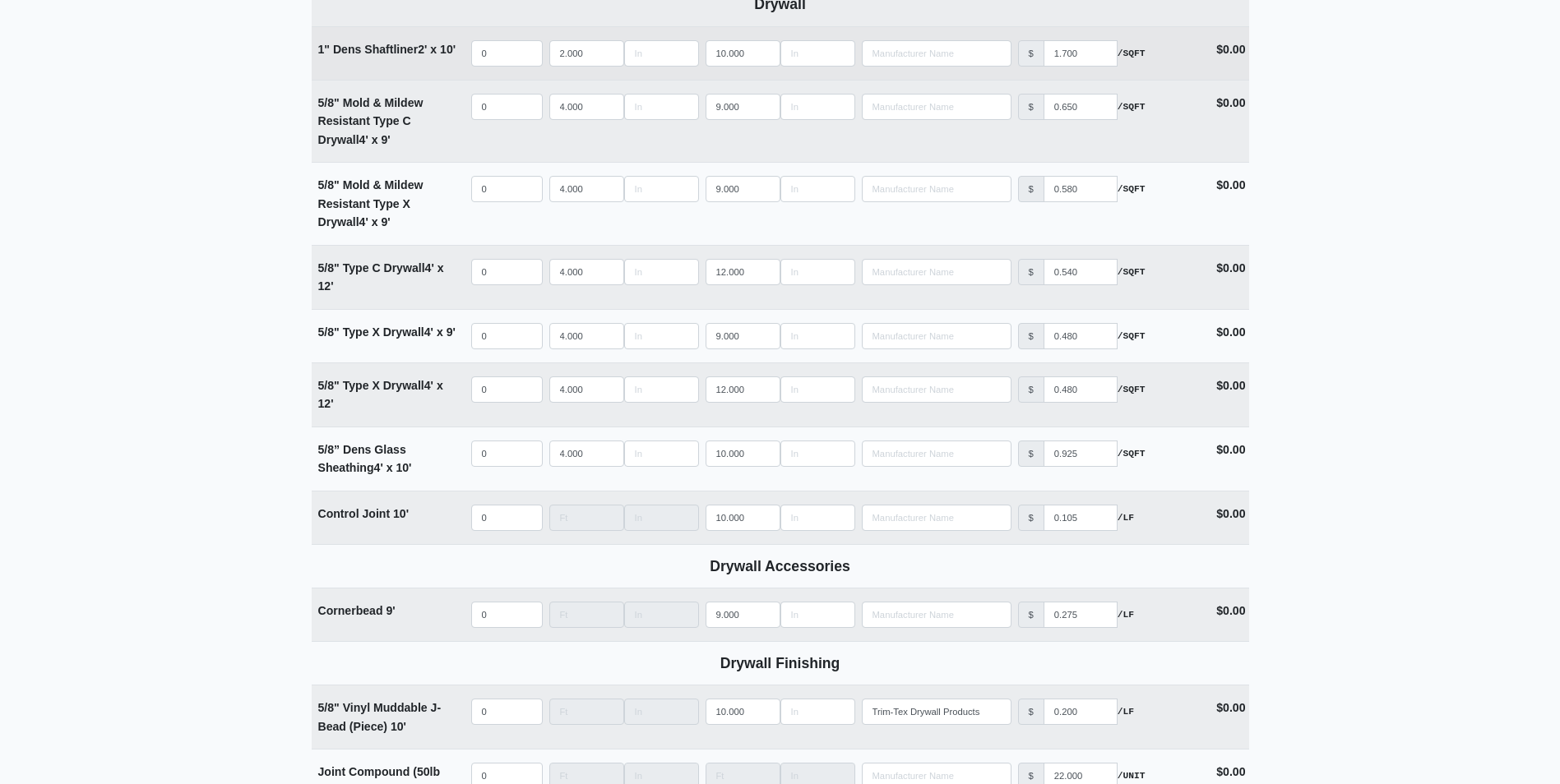
type input "20"
select select
click at [506, 60] on input "quantity" at bounding box center [507, 53] width 71 height 27
type input "4"
select select
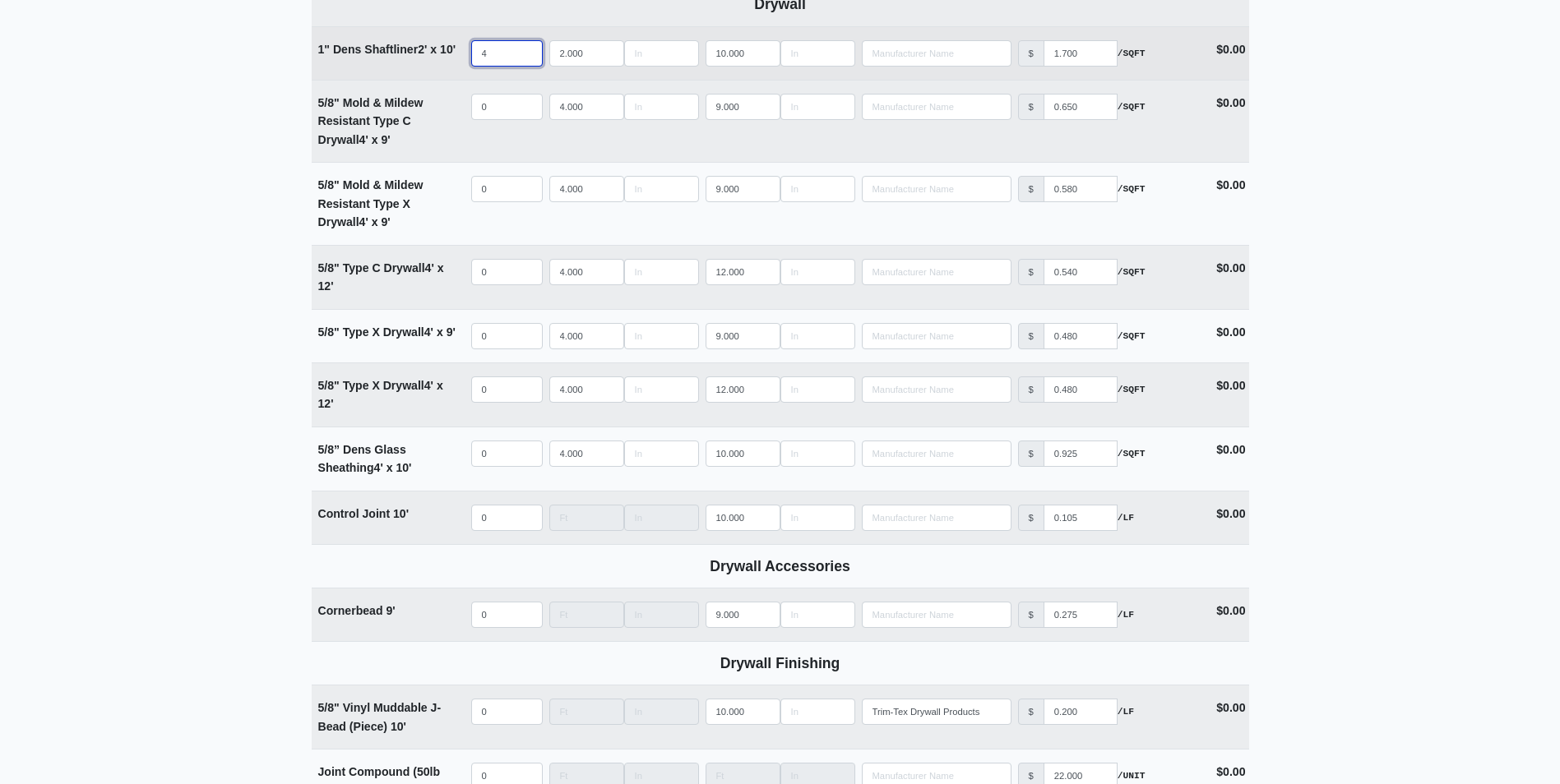
type input "48"
select select
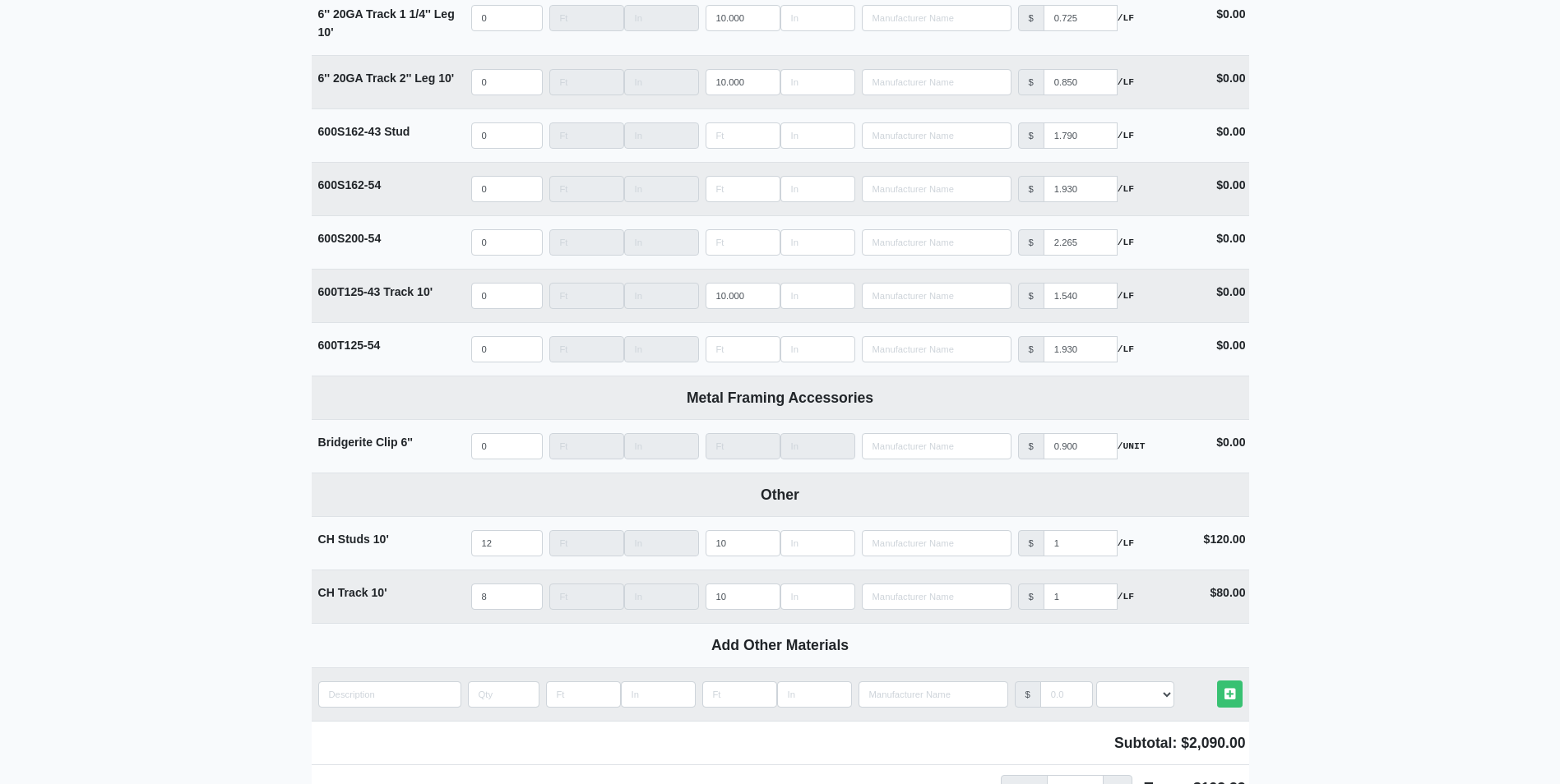
scroll to position [3185, 0]
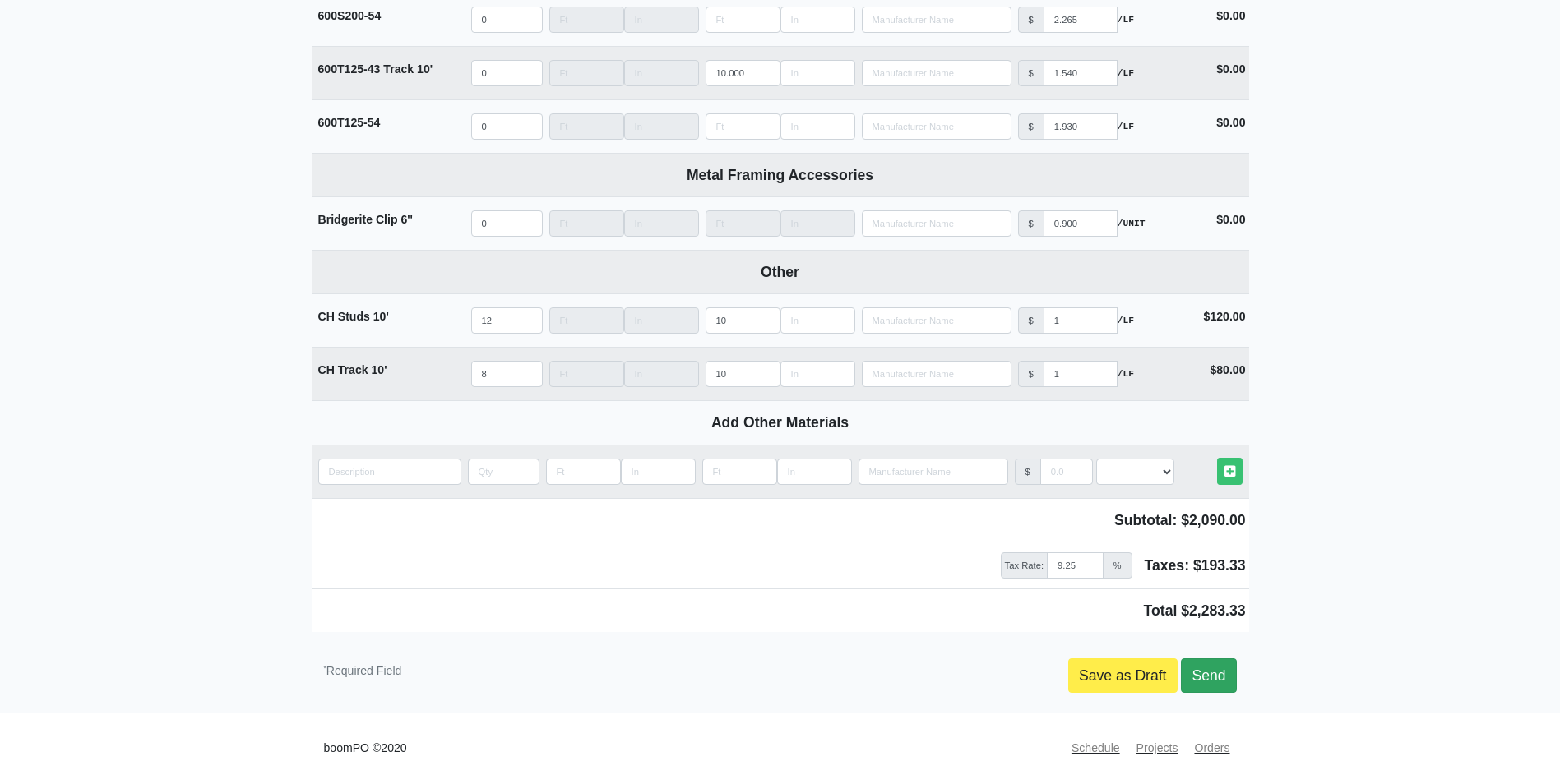
type input "48"
click at [1216, 672] on link "Send" at bounding box center [1208, 675] width 55 height 35
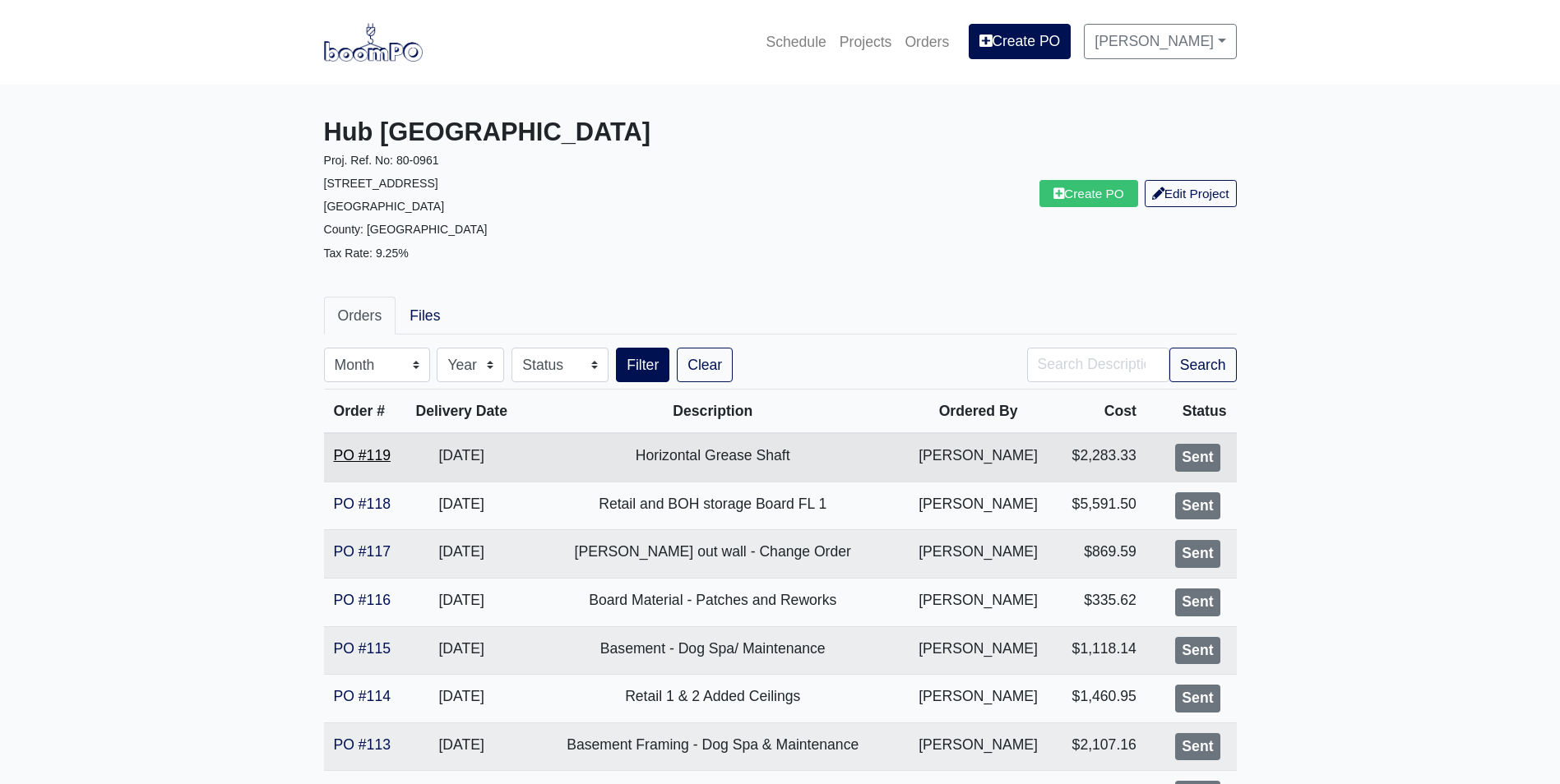
click at [366, 454] on link "PO #119" at bounding box center [362, 455] width 57 height 16
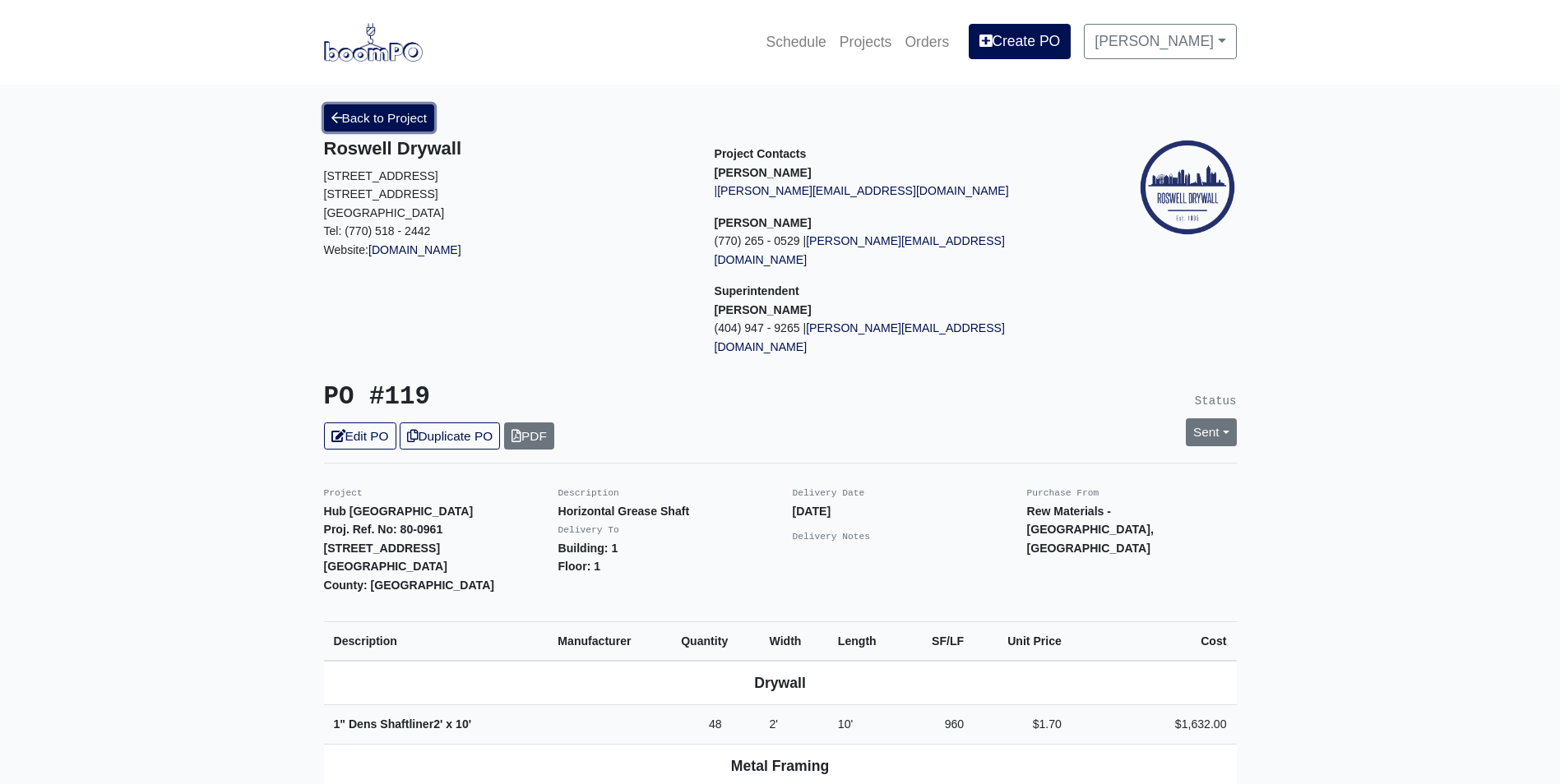
click at [372, 104] on link "Back to Project" at bounding box center [379, 117] width 111 height 27
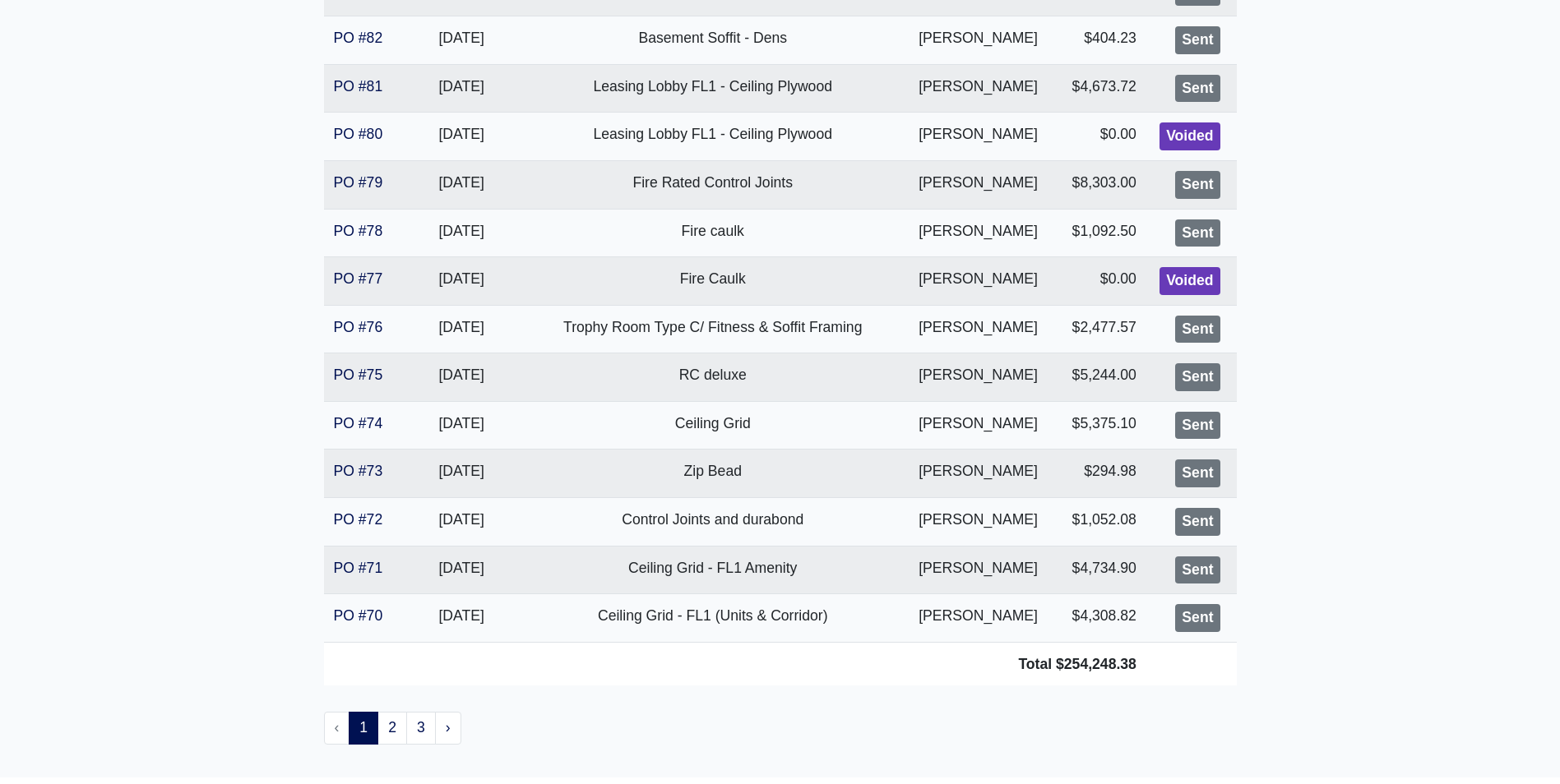
scroll to position [2265, 0]
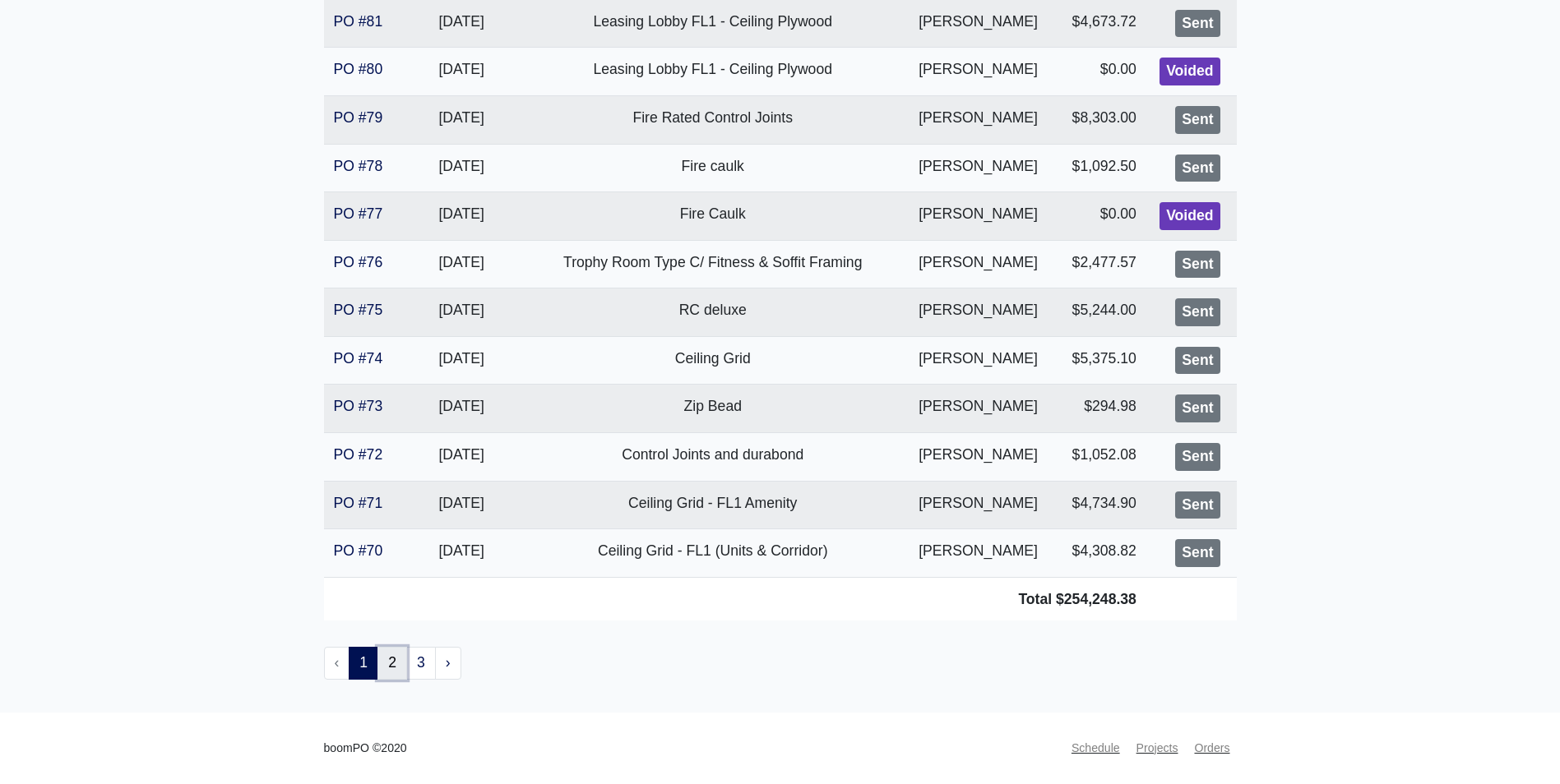
click at [391, 673] on link "2" at bounding box center [392, 663] width 29 height 33
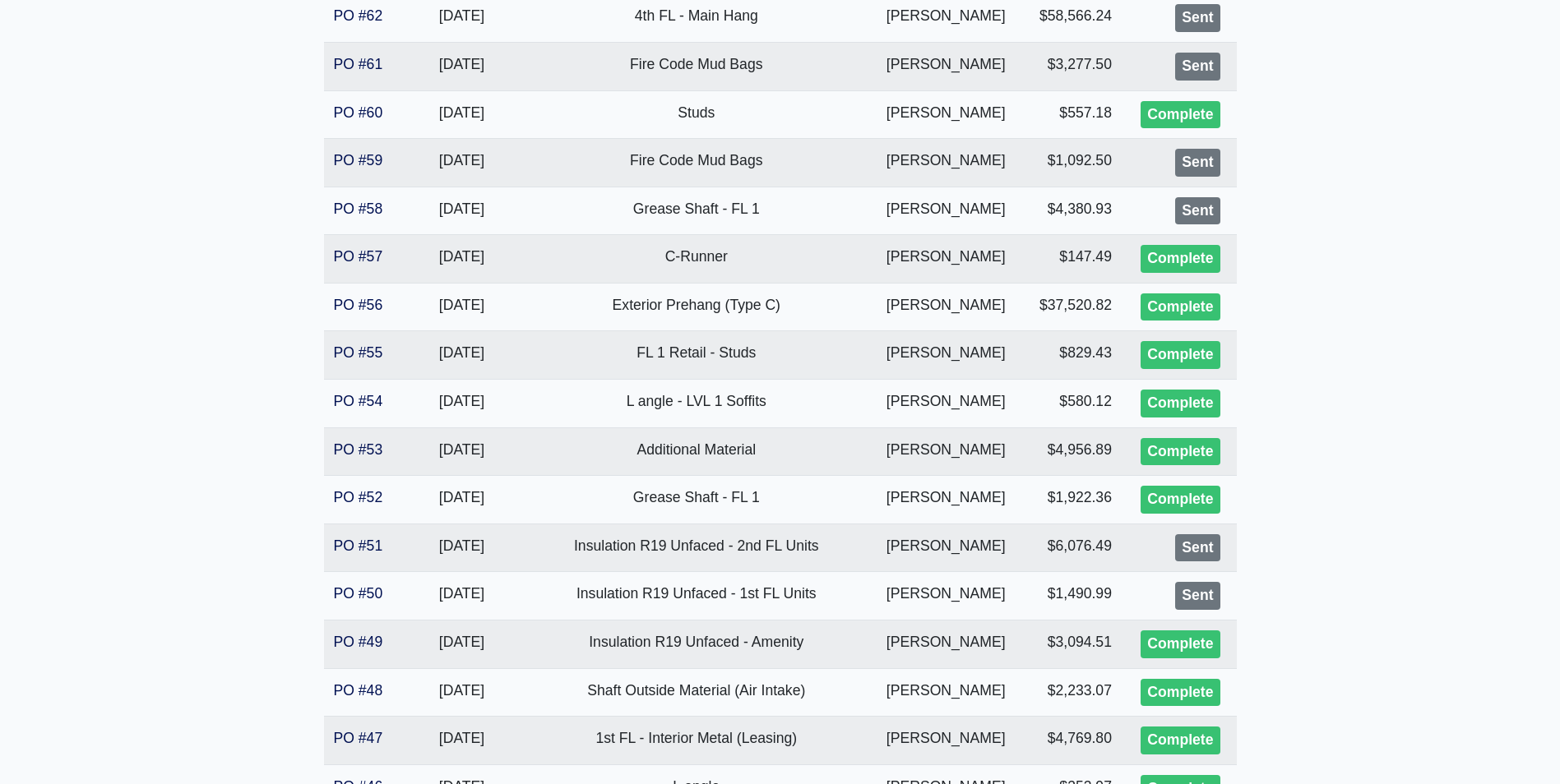
scroll to position [822, 0]
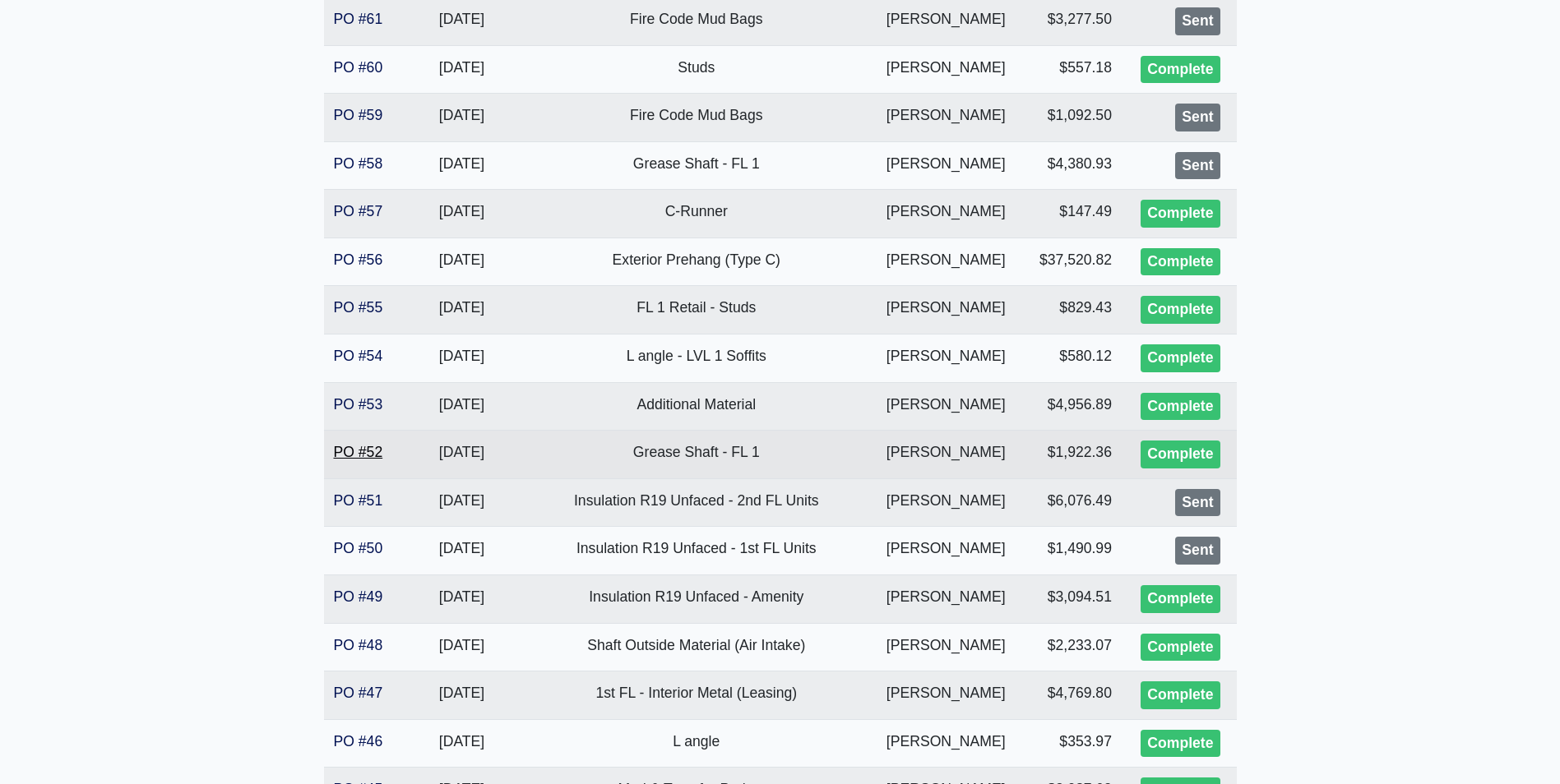
click at [354, 455] on link "PO #52" at bounding box center [358, 452] width 49 height 16
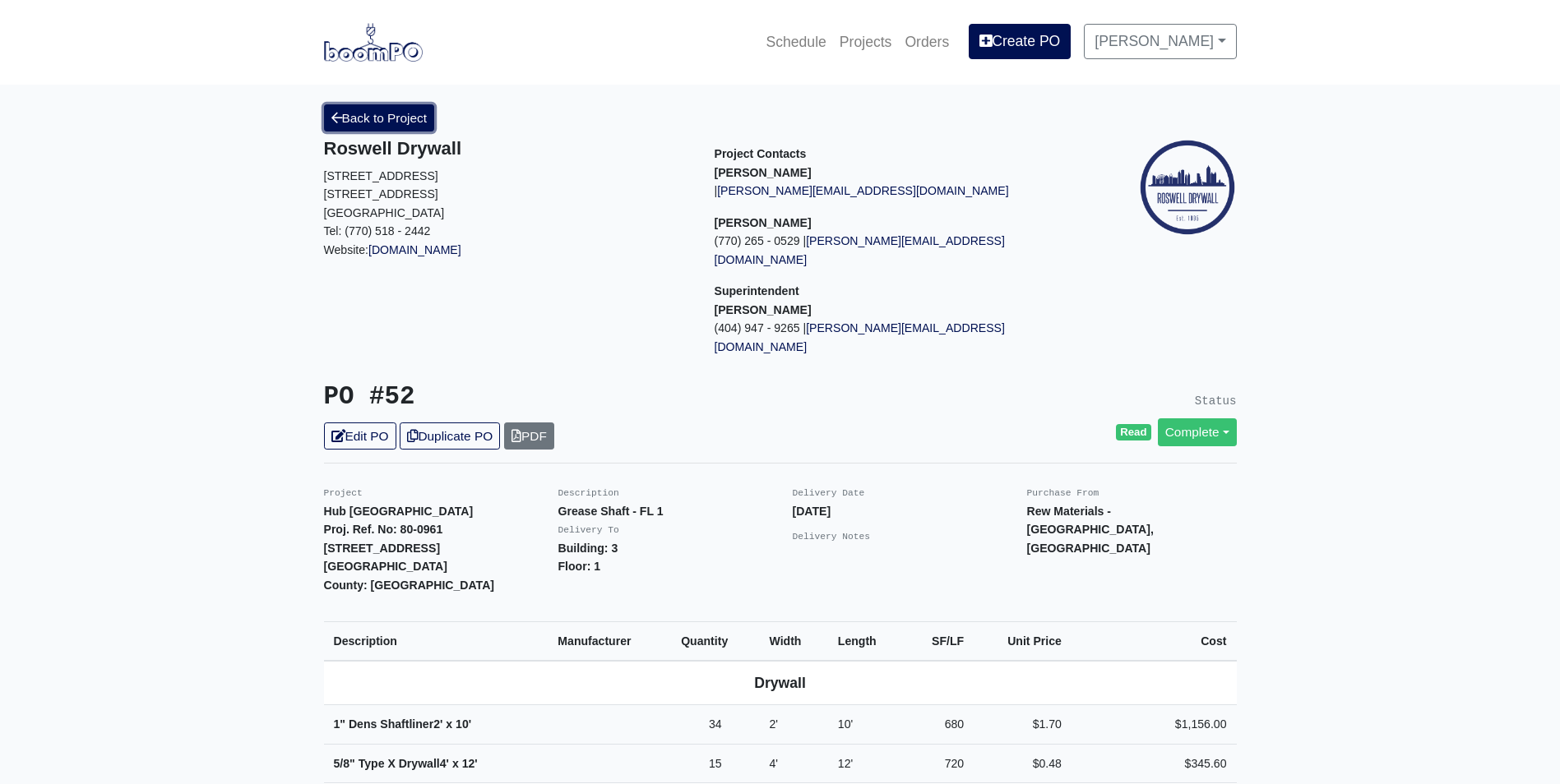
click at [378, 116] on link "Back to Project" at bounding box center [379, 117] width 111 height 27
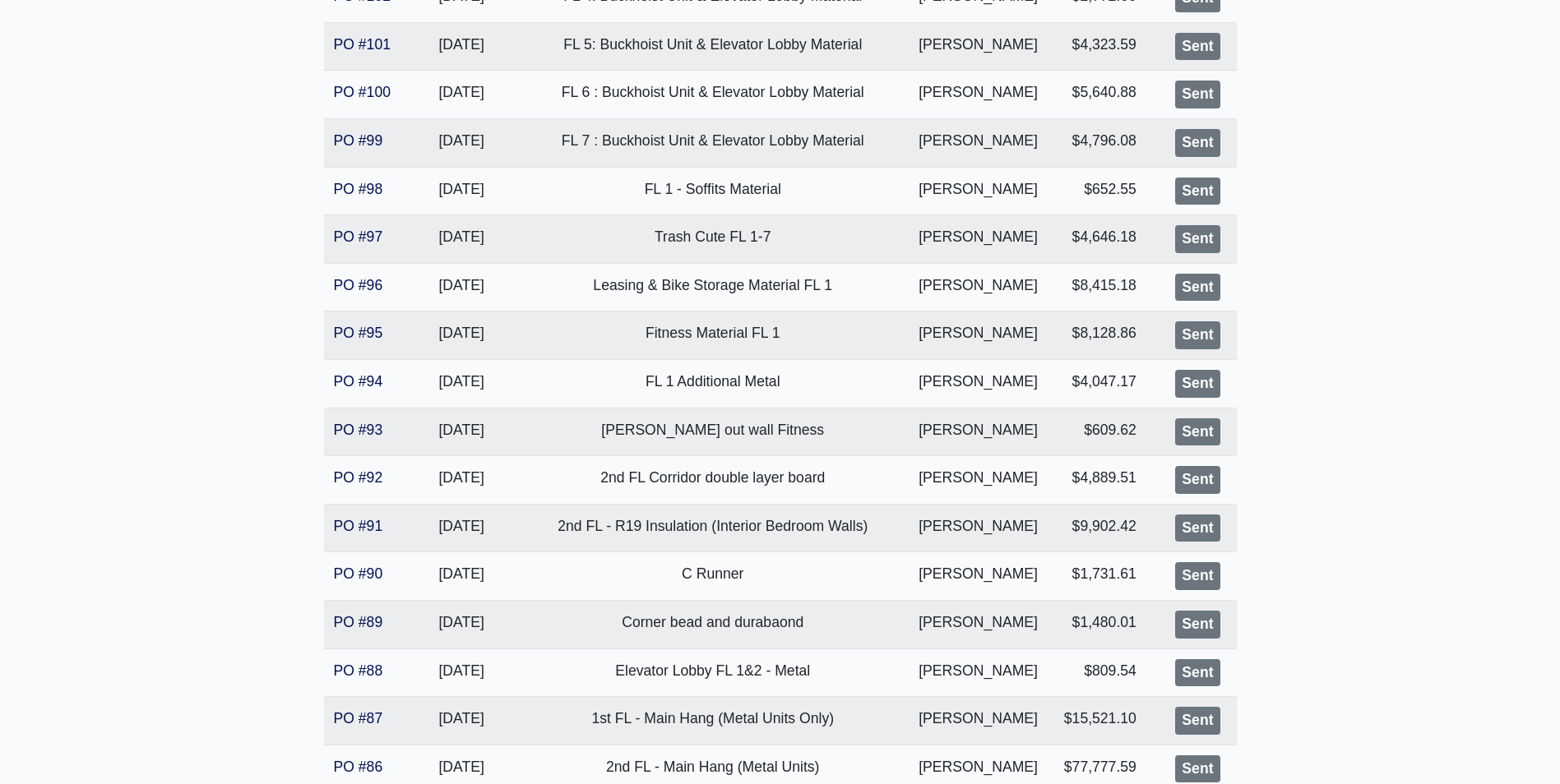
scroll to position [210, 0]
